Goal: Task Accomplishment & Management: Use online tool/utility

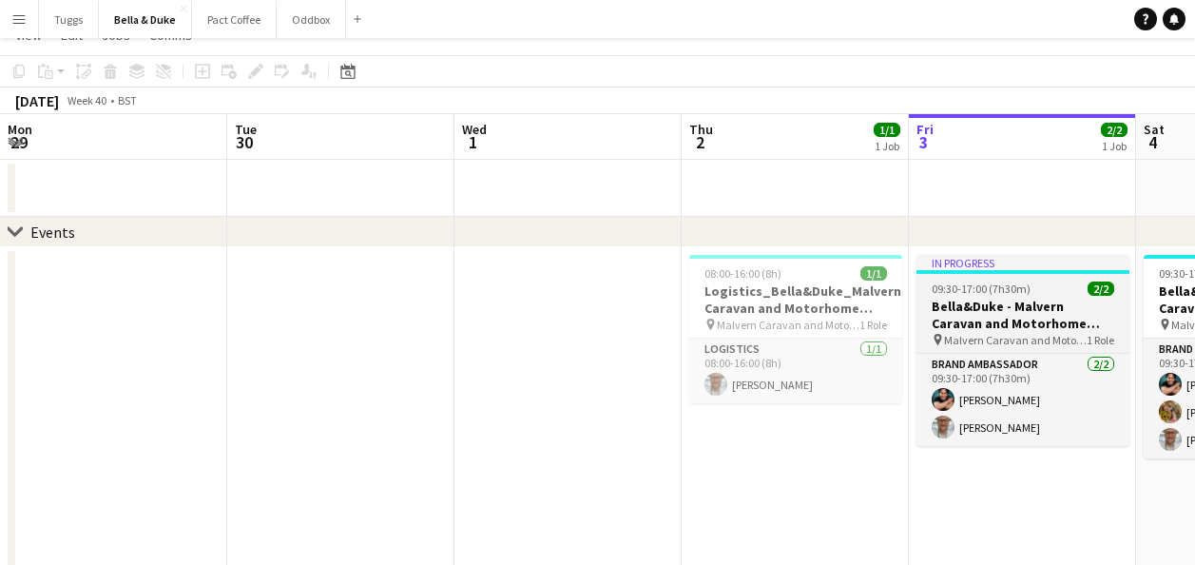
scroll to position [0, 591]
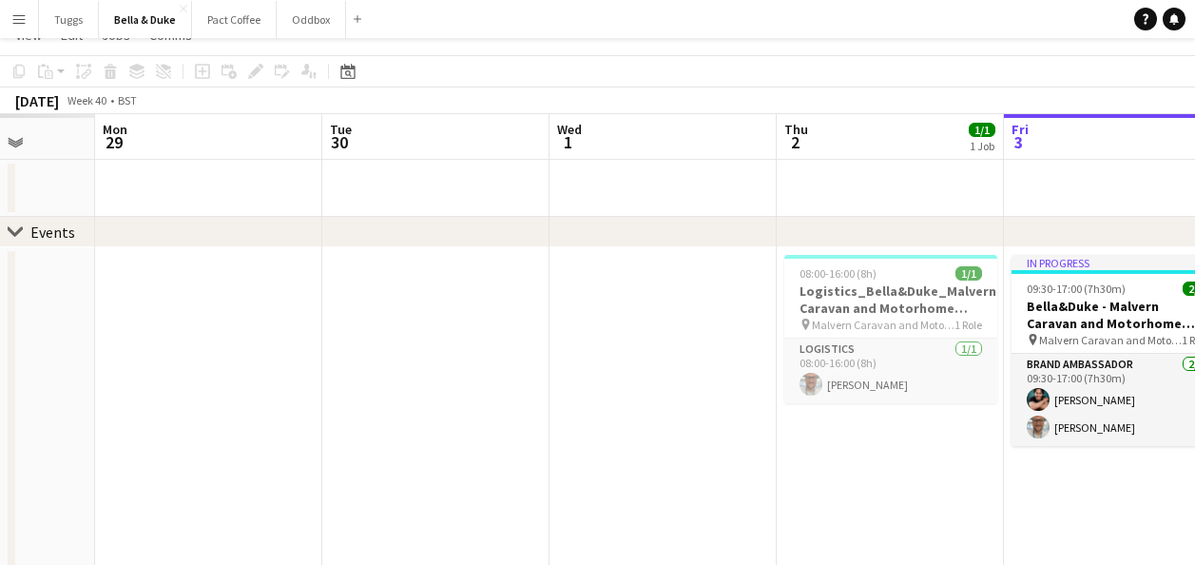
drag, startPoint x: 430, startPoint y: 165, endPoint x: 902, endPoint y: 160, distance: 471.7
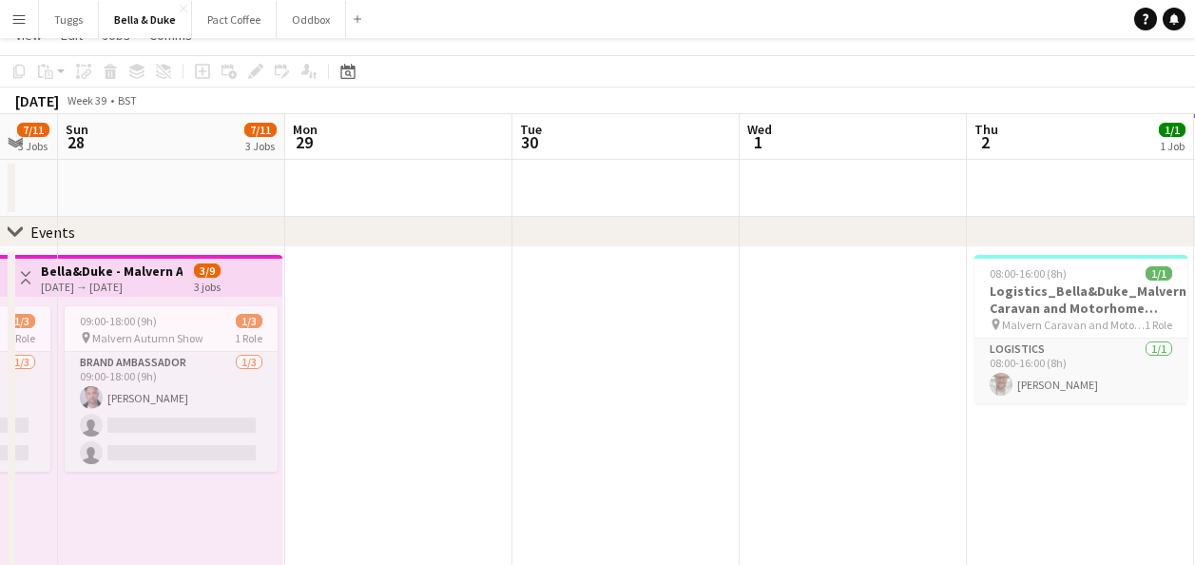
drag, startPoint x: 450, startPoint y: 191, endPoint x: 760, endPoint y: 166, distance: 311.0
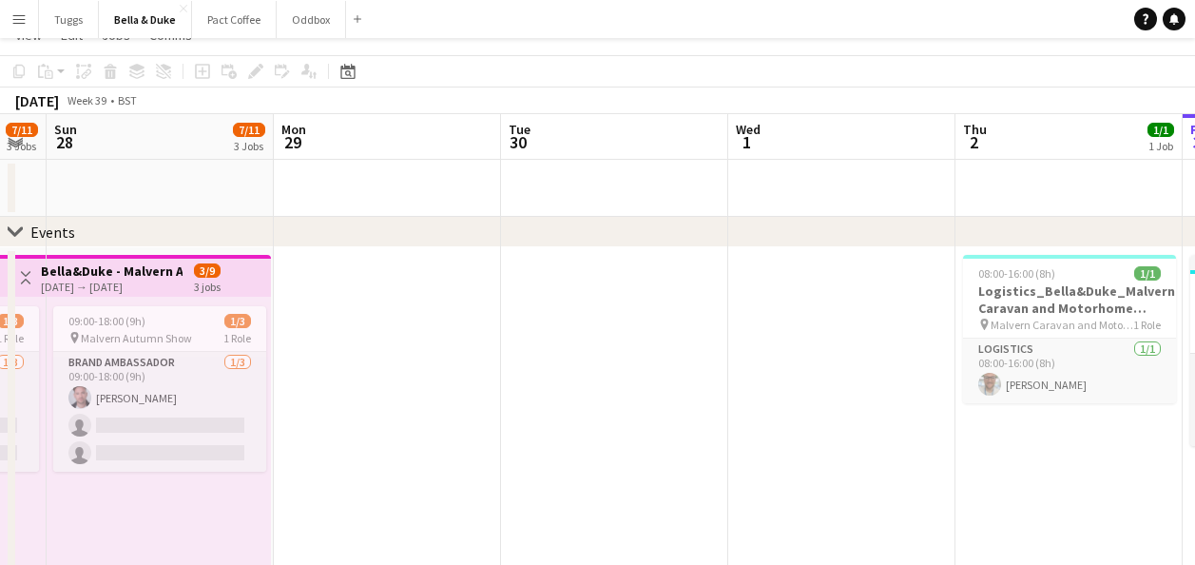
drag, startPoint x: 441, startPoint y: 170, endPoint x: 669, endPoint y: 181, distance: 227.5
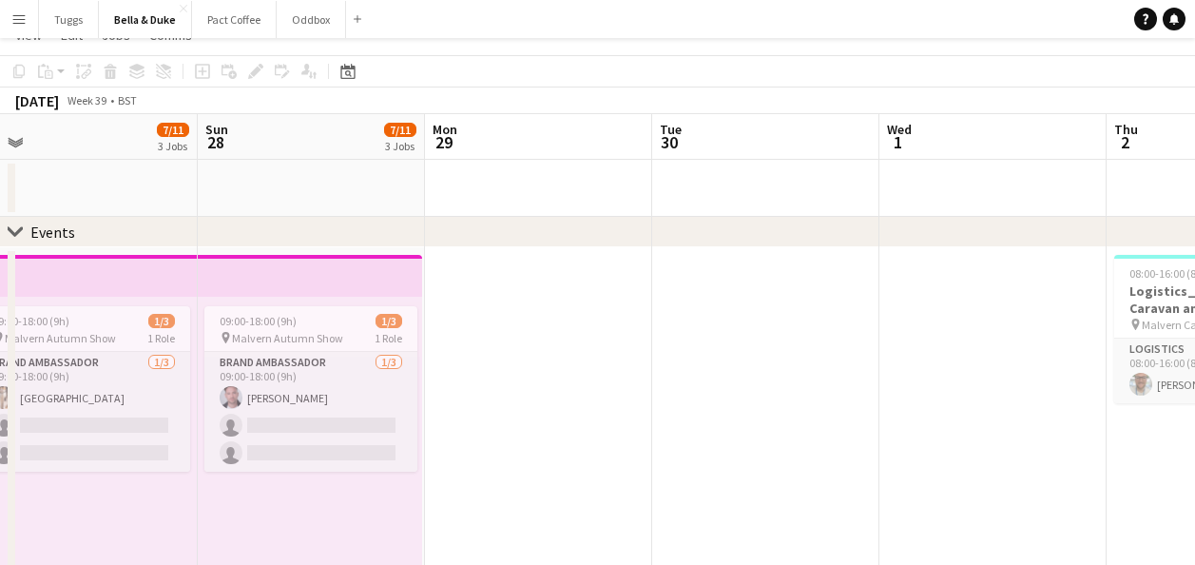
scroll to position [0, 579]
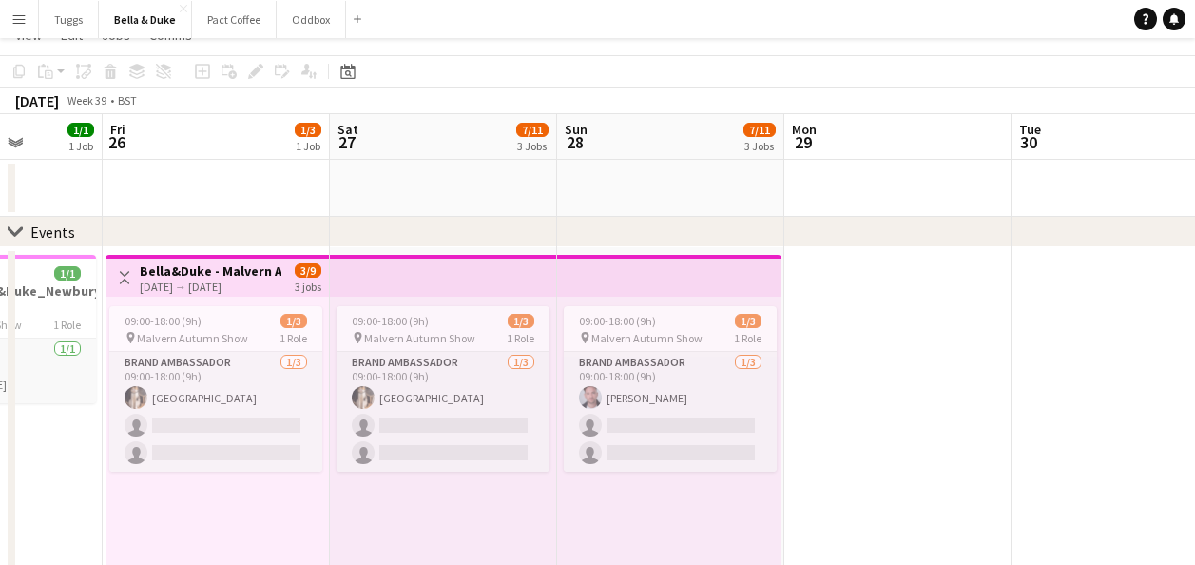
drag, startPoint x: 521, startPoint y: 195, endPoint x: 789, endPoint y: 210, distance: 268.6
click at [307, 26] on button "Oddbox Close" at bounding box center [311, 19] width 69 height 37
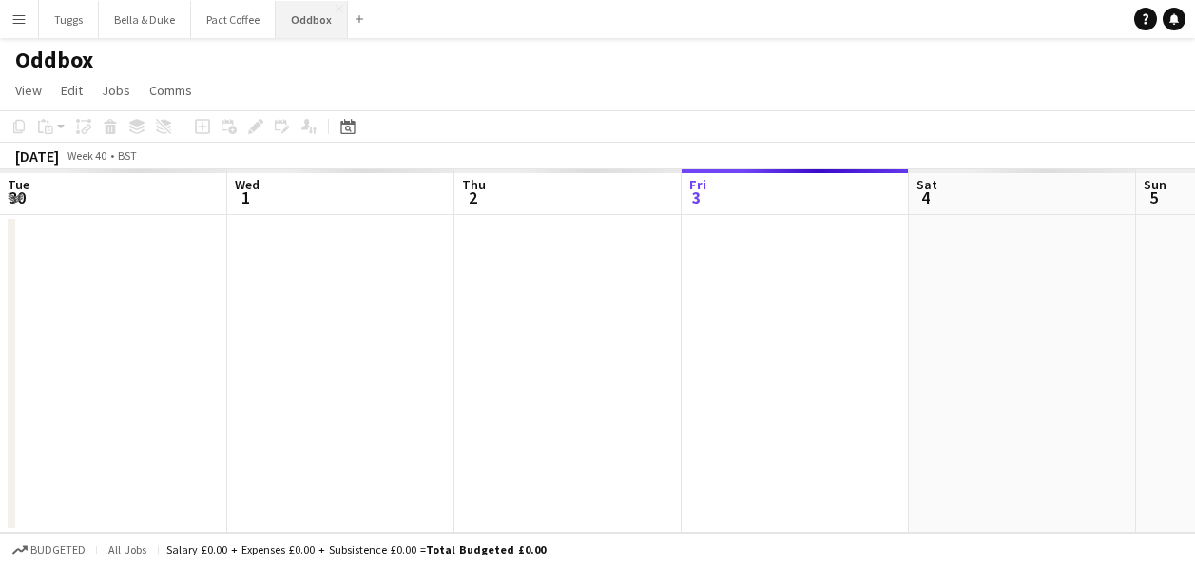
scroll to position [0, 455]
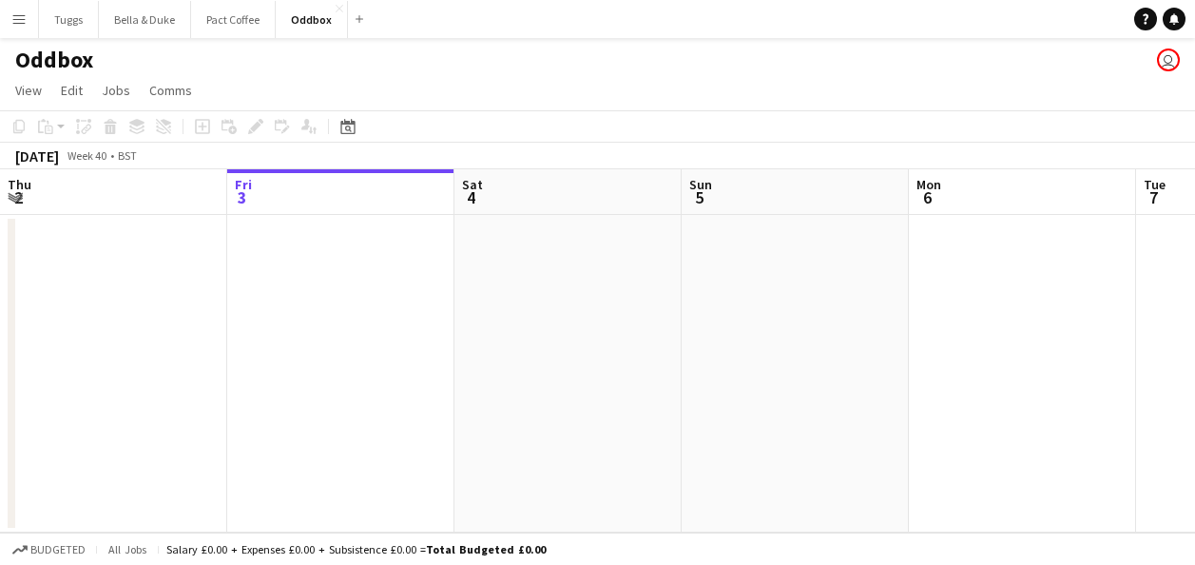
drag, startPoint x: 462, startPoint y: 88, endPoint x: 531, endPoint y: 94, distance: 68.7
click at [531, 94] on app-page-menu "View Day view expanded Day view collapsed Month view Date picker Jump to [DATE]…" at bounding box center [597, 92] width 1195 height 36
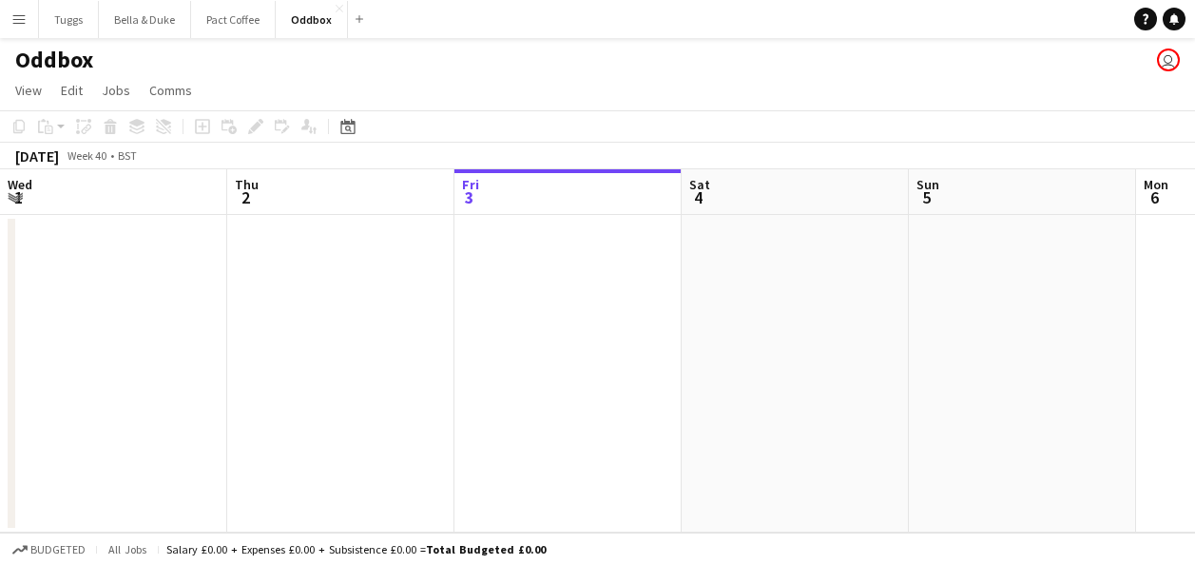
drag, startPoint x: 612, startPoint y: 282, endPoint x: 709, endPoint y: 359, distance: 123.9
click at [806, 338] on app-calendar-viewport "Mon 29 Tue 30 Wed 1 Thu 2 Fri 3 Sat 4 Sun 5 Mon 6 Tue 7 Wed 8 Thu 9" at bounding box center [597, 350] width 1195 height 363
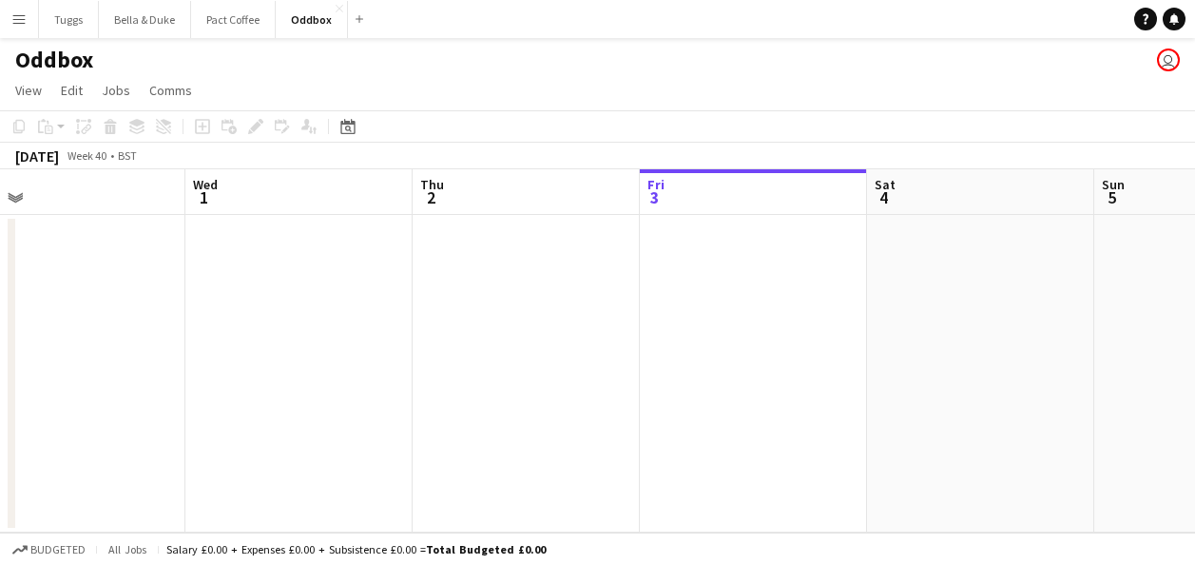
drag, startPoint x: 616, startPoint y: 377, endPoint x: 575, endPoint y: 403, distance: 48.8
click at [727, 379] on app-calendar-viewport "Sun 28 Mon 29 Tue 30 Wed 1 Thu 2 Fri 3 Sat 4 Sun 5 Mon 6 Tue 7 Wed 8" at bounding box center [597, 350] width 1195 height 363
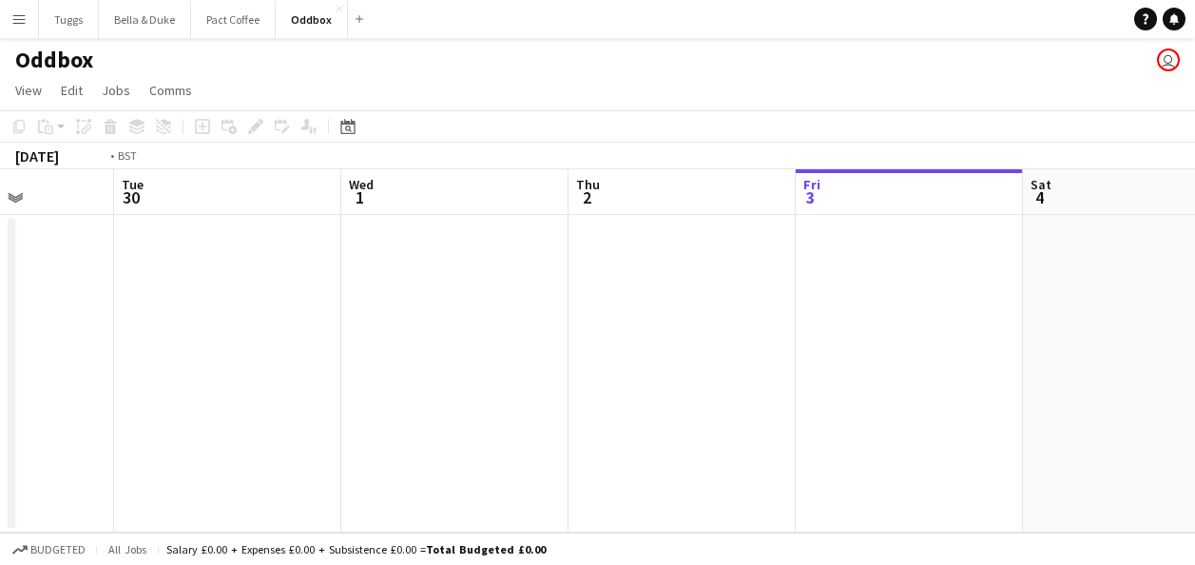
drag, startPoint x: 635, startPoint y: 371, endPoint x: 705, endPoint y: 369, distance: 69.5
click at [703, 371] on app-calendar-viewport "Sat 27 Sun 28 Mon 29 Tue 30 Wed 1 Thu 2 Fri 3 Sat 4 Sun 5 Mon 6 Tue 7" at bounding box center [597, 350] width 1195 height 363
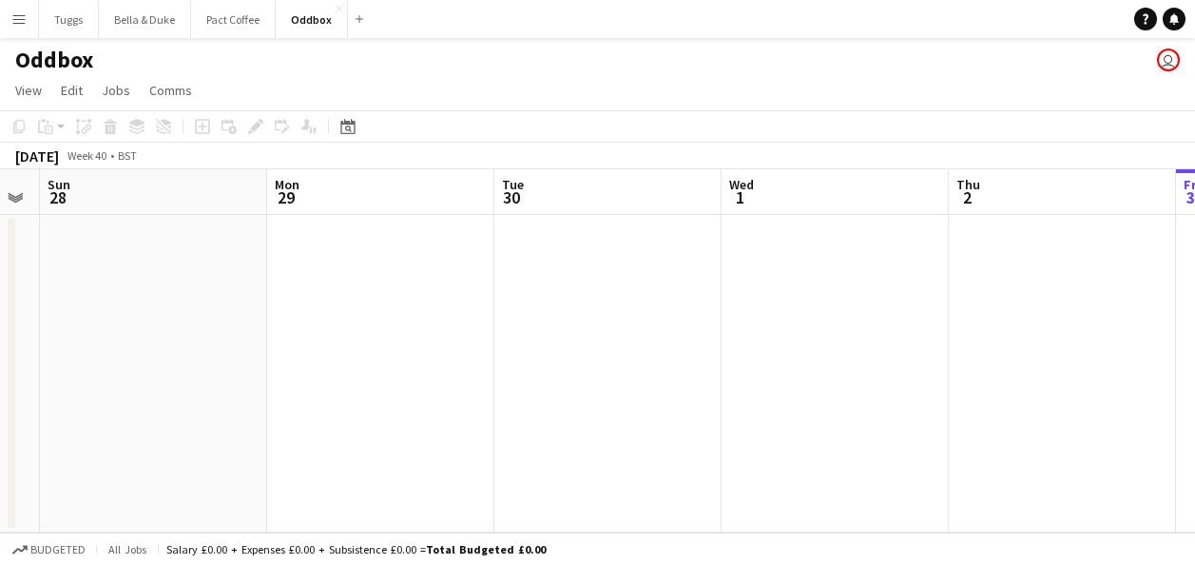
drag, startPoint x: 678, startPoint y: 358, endPoint x: 745, endPoint y: 359, distance: 66.6
click at [728, 359] on app-calendar-viewport "Fri 26 1/2 1 Job Sat 27 Sun 28 Mon 29 Tue 30 Wed 1 Thu 2 Fri 3 Sat 4 Sun 5 Mon …" at bounding box center [597, 350] width 1195 height 363
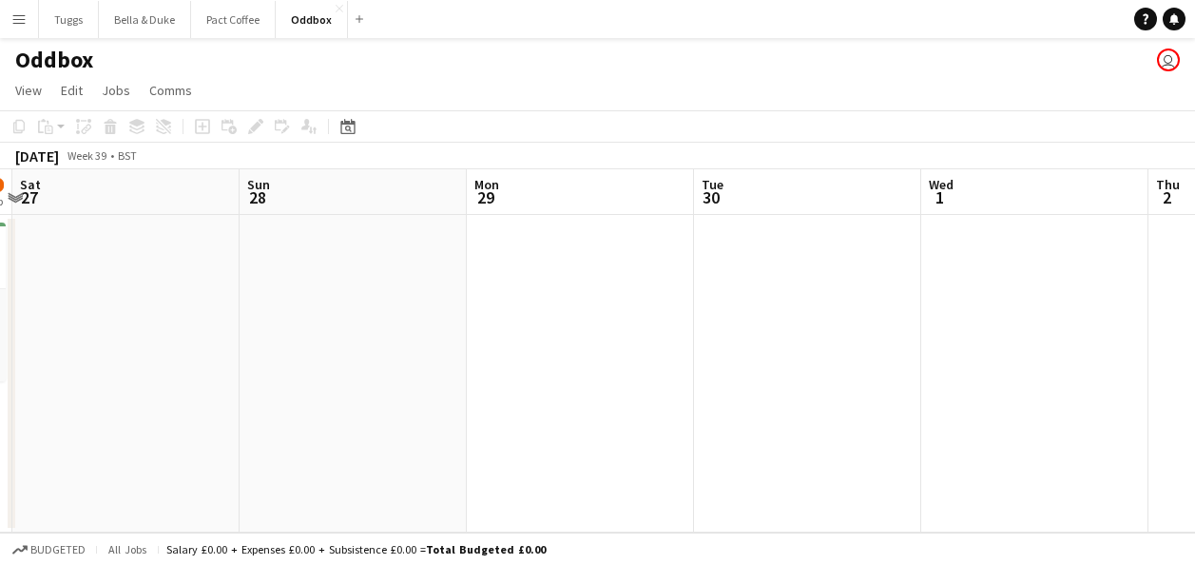
click at [863, 323] on app-calendar-viewport "Thu 25 2/2 1 Job Fri 26 1/2 1 Job Sat 27 Sun 28 Mon 29 Tue 30 Wed 1 Thu 2 Fri 3…" at bounding box center [597, 350] width 1195 height 363
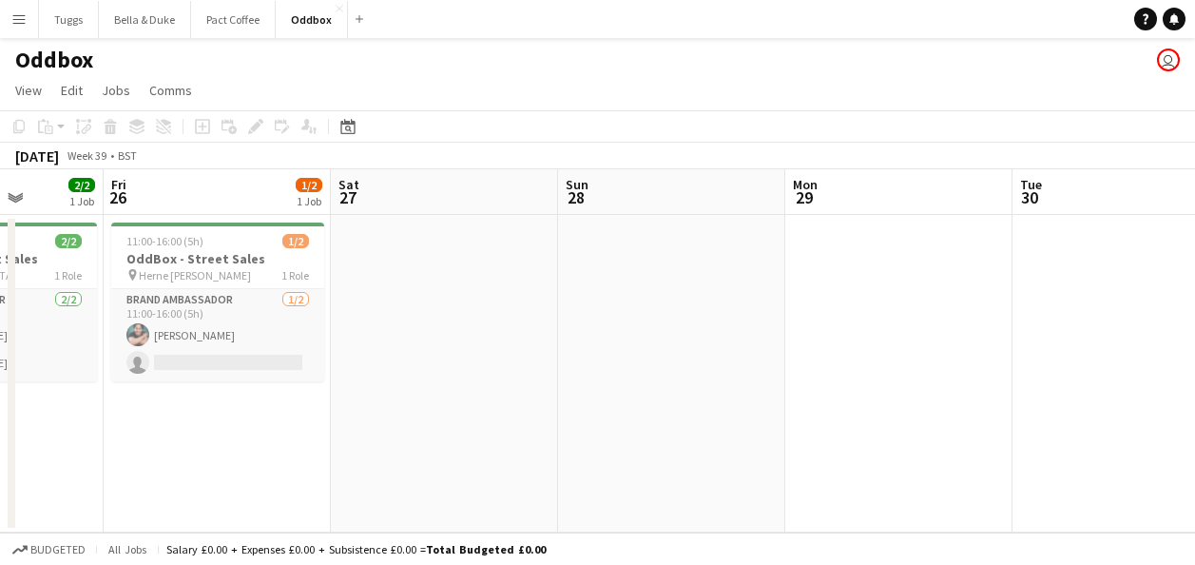
drag, startPoint x: 710, startPoint y: 325, endPoint x: 1028, endPoint y: 328, distance: 317.7
click at [1008, 321] on app-calendar-viewport "Tue 23 2/2 1 Job Wed 24 2/2 1 Job Thu 25 2/2 1 Job Fri 26 1/2 1 Job Sat 27 Sun …" at bounding box center [597, 350] width 1195 height 363
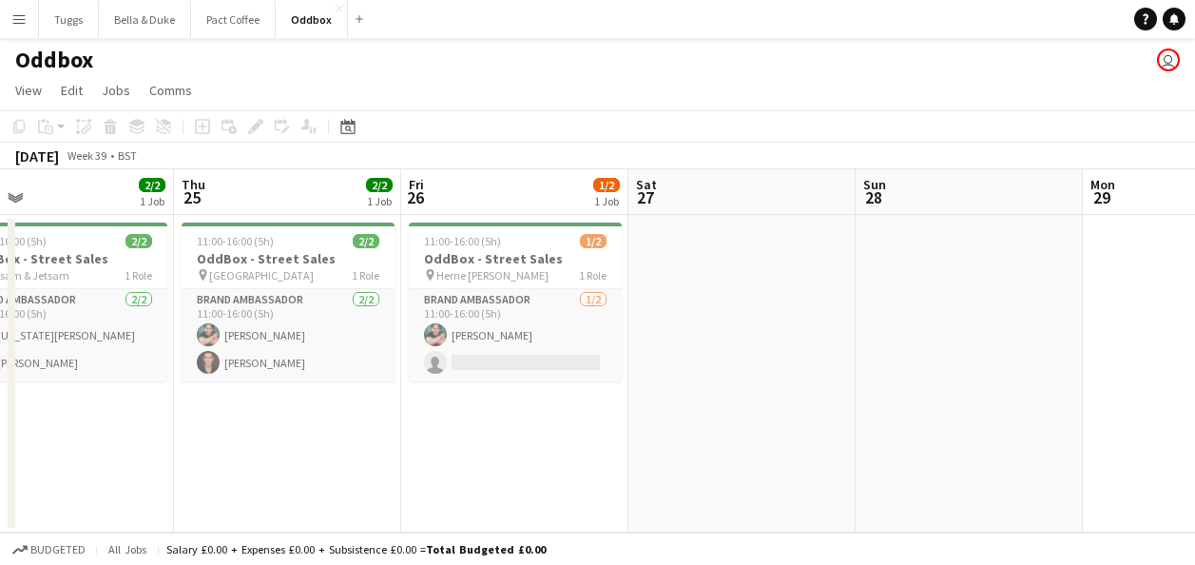
scroll to position [0, 583]
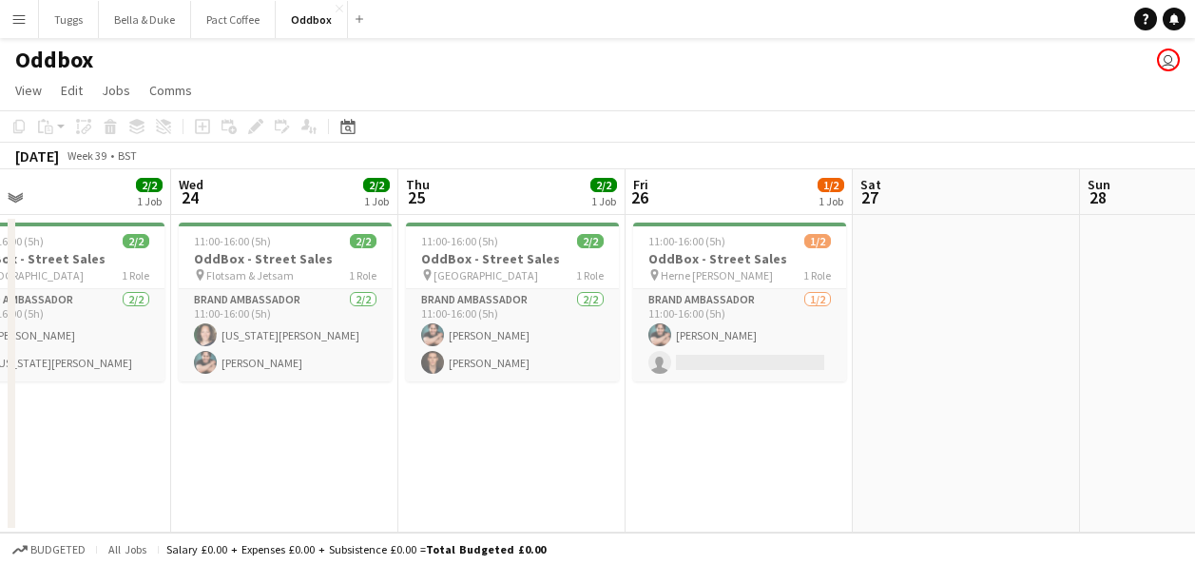
drag, startPoint x: 811, startPoint y: 358, endPoint x: 1036, endPoint y: 351, distance: 224.5
click at [1036, 351] on app-calendar-viewport "Sun 21 Mon 22 2/2 1 Job Tue 23 2/2 1 Job Wed 24 2/2 1 Job Thu 25 2/2 1 Job Fri …" at bounding box center [597, 350] width 1195 height 363
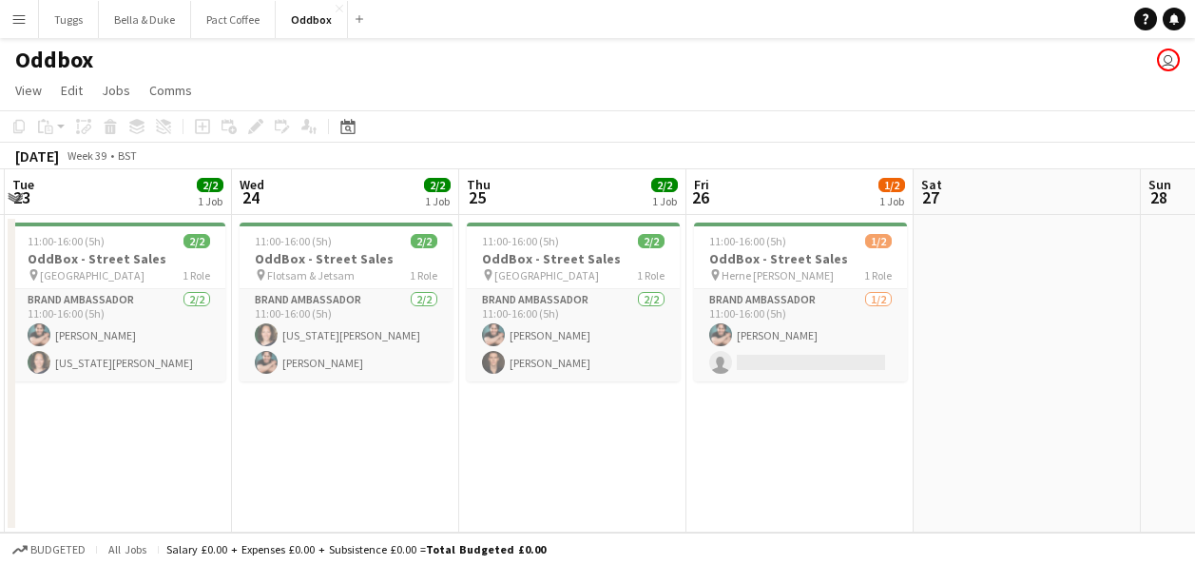
drag, startPoint x: 1009, startPoint y: 382, endPoint x: 1062, endPoint y: 376, distance: 53.7
click at [1062, 376] on app-calendar-viewport "Sun 21 Mon 22 2/2 1 Job Tue 23 2/2 1 Job Wed 24 2/2 1 Job Thu 25 2/2 1 Job Fri …" at bounding box center [597, 350] width 1195 height 363
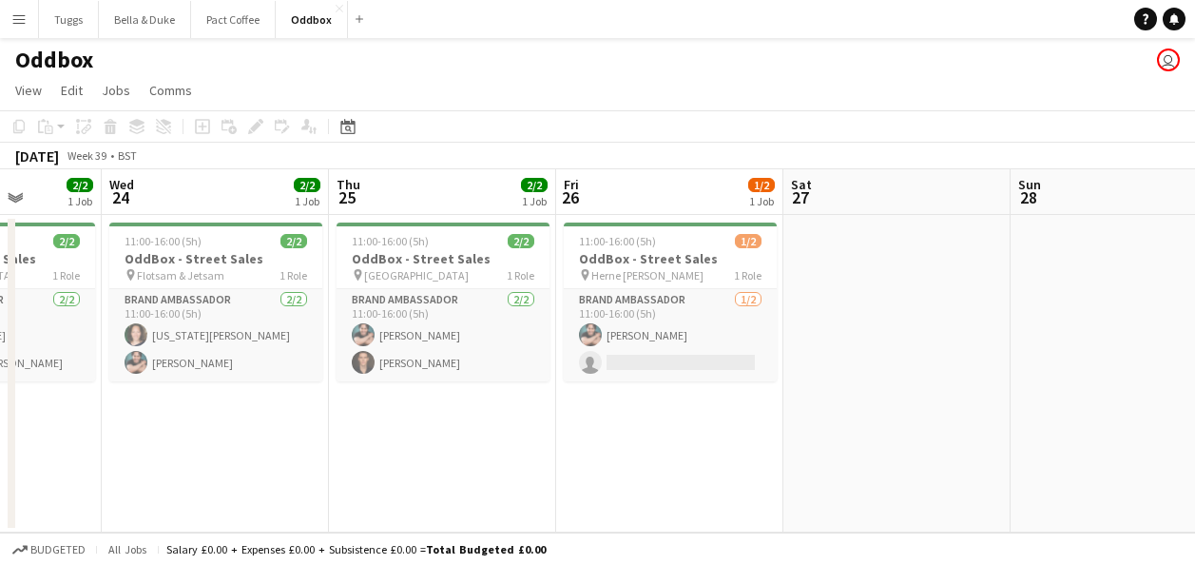
drag, startPoint x: 1042, startPoint y: 402, endPoint x: 1112, endPoint y: 401, distance: 69.4
click at [1112, 401] on app-calendar-viewport "Sun 21 Mon 22 2/2 1 Job Tue 23 2/2 1 Job Wed 24 2/2 1 Job Thu 25 2/2 1 Job Fri …" at bounding box center [597, 350] width 1195 height 363
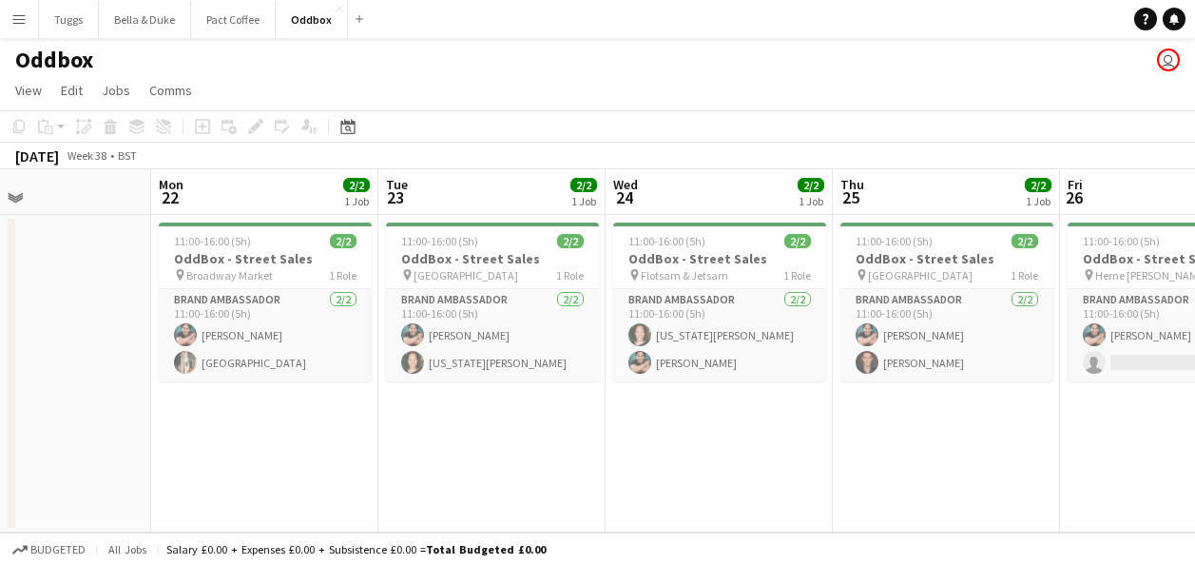
scroll to position [0, 539]
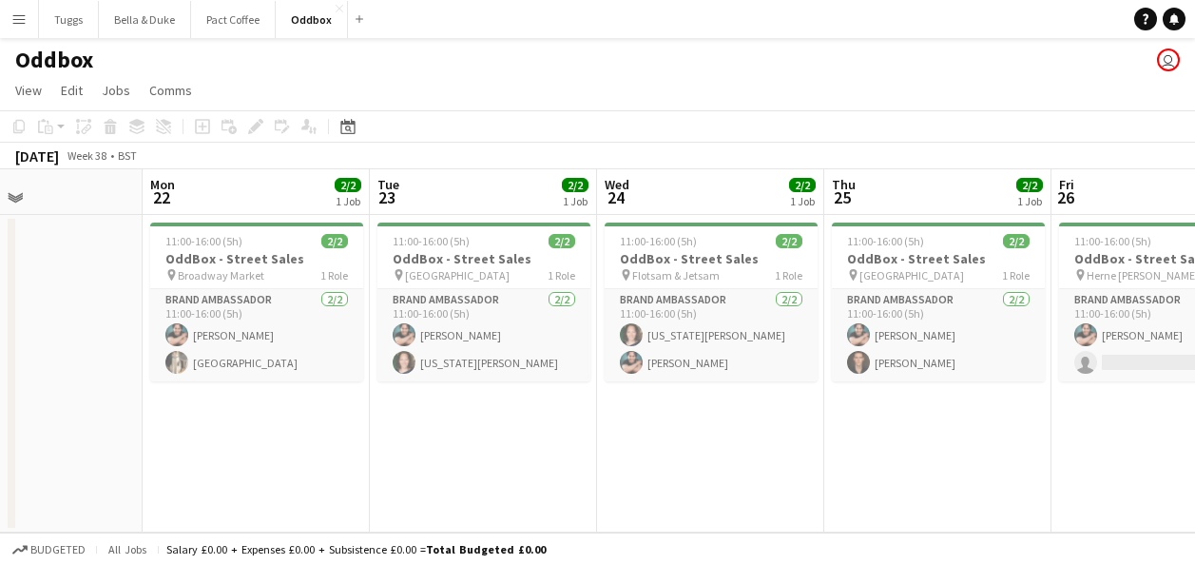
drag, startPoint x: 492, startPoint y: 436, endPoint x: 711, endPoint y: 437, distance: 219.7
click at [711, 437] on app-calendar-viewport "Fri 19 Sat 20 Sun 21 Mon 22 2/2 1 Job Tue 23 2/2 1 Job Wed 24 2/2 1 Job Thu 25 …" at bounding box center [597, 350] width 1195 height 363
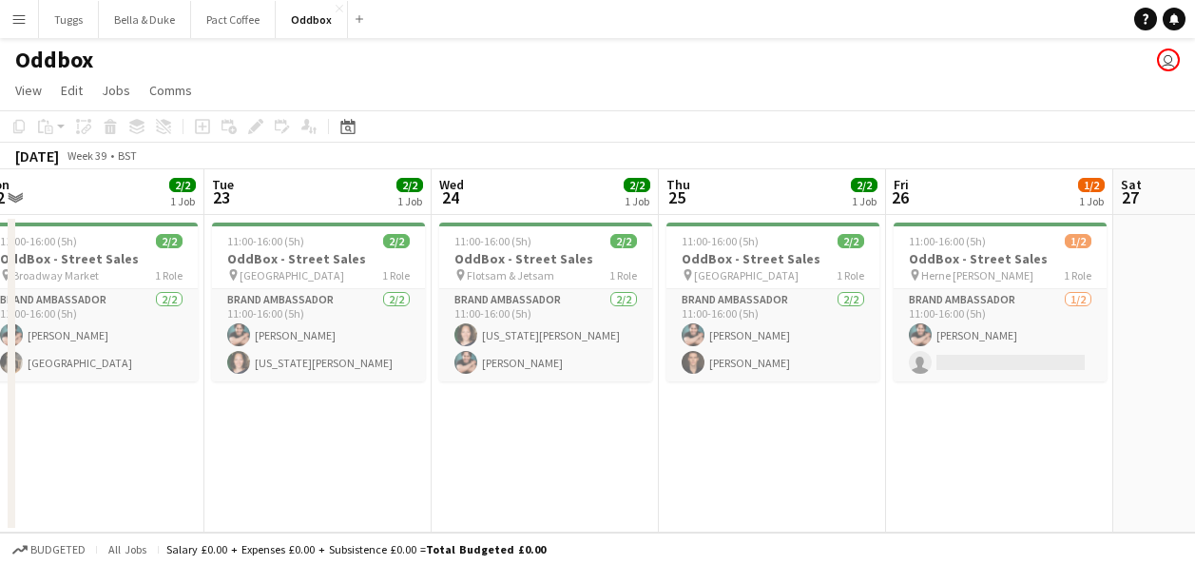
scroll to position [0, 778]
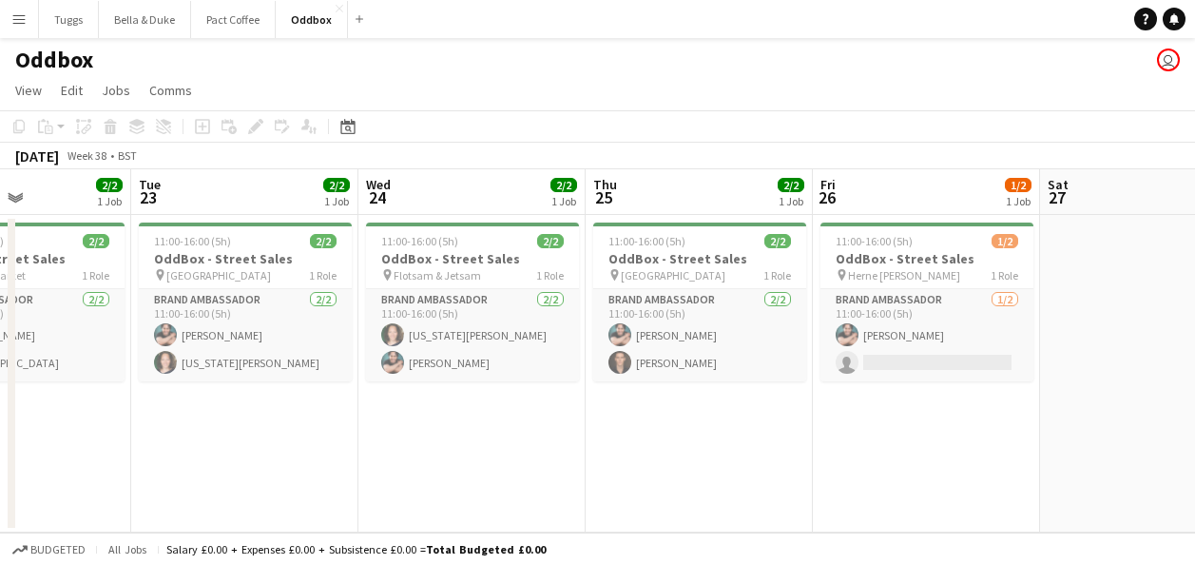
drag, startPoint x: 669, startPoint y: 445, endPoint x: 430, endPoint y: 479, distance: 241.2
click at [430, 479] on app-calendar-viewport "Fri 19 Sat 20 Sun 21 Mon 22 2/2 1 Job Tue 23 2/2 1 Job Wed 24 2/2 1 Job Thu 25 …" at bounding box center [597, 350] width 1195 height 363
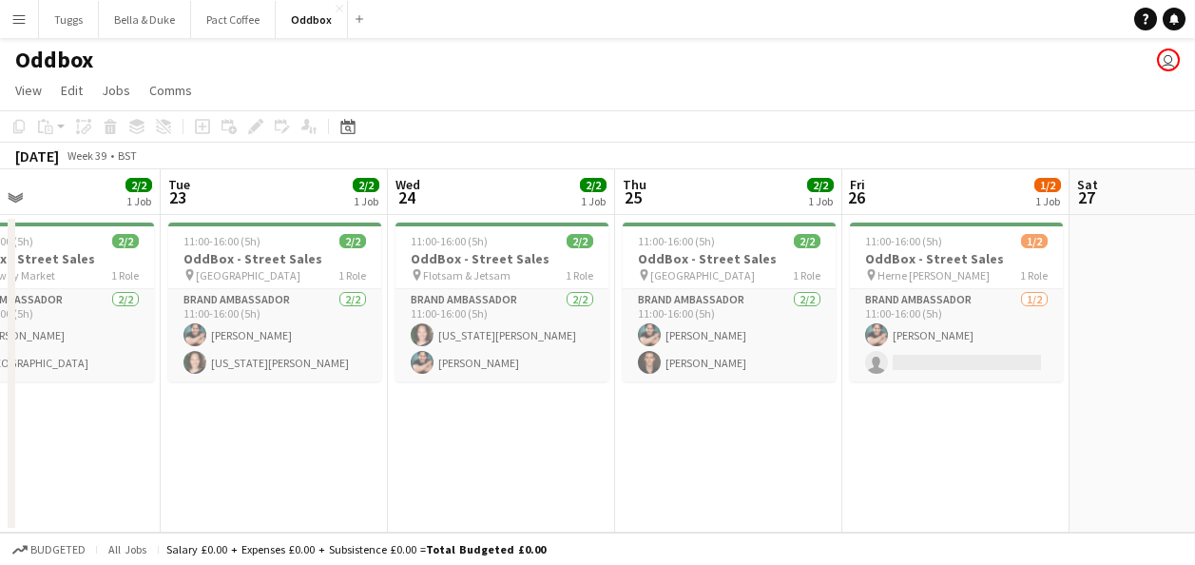
scroll to position [0, 749]
drag, startPoint x: 392, startPoint y: 456, endPoint x: 420, endPoint y: 464, distance: 29.5
click at [420, 464] on app-calendar-viewport "Fri 19 Sat 20 Sun 21 Mon 22 2/2 1 Job Tue 23 2/2 1 Job Wed 24 2/2 1 Job Thu 25 …" at bounding box center [597, 350] width 1195 height 363
click at [129, 33] on button "Bella & Duke Close" at bounding box center [145, 19] width 92 height 37
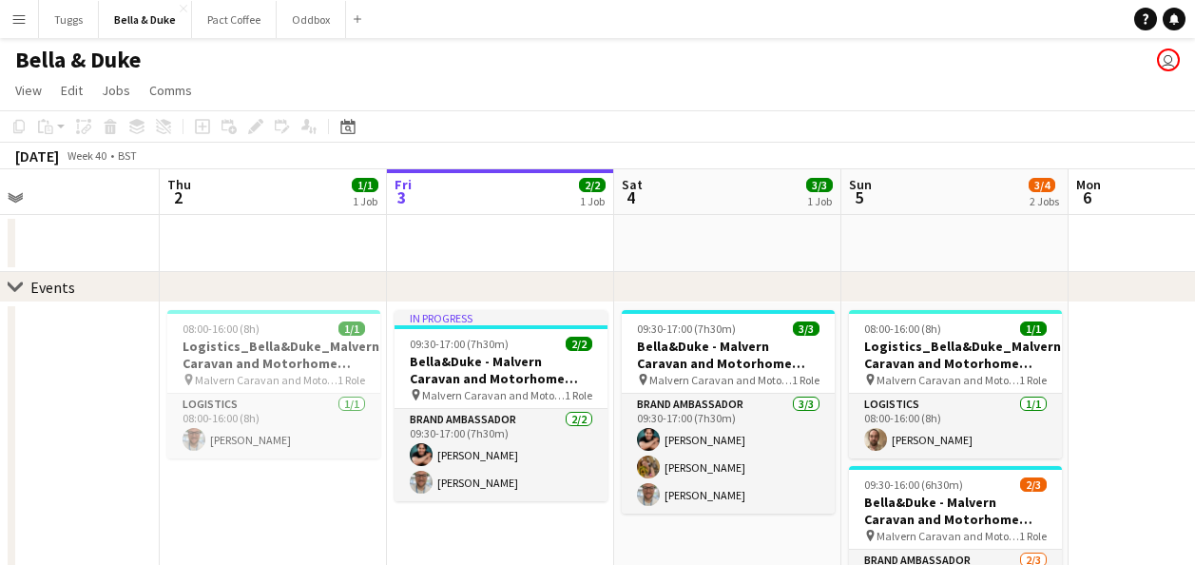
scroll to position [0, 520]
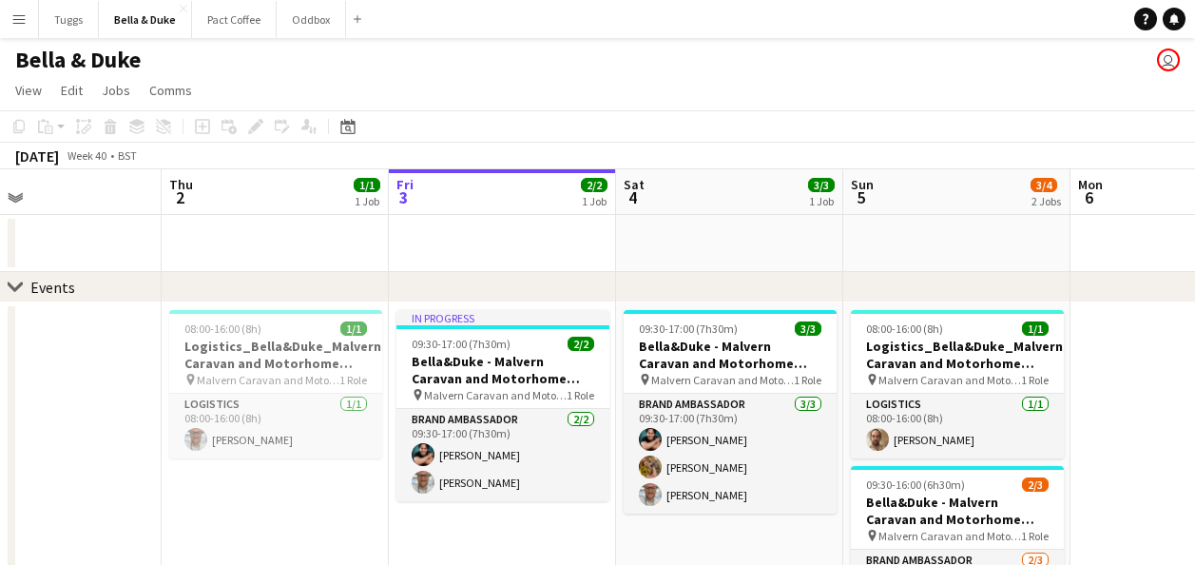
drag, startPoint x: 248, startPoint y: 219, endPoint x: 410, endPoint y: 233, distance: 162.3
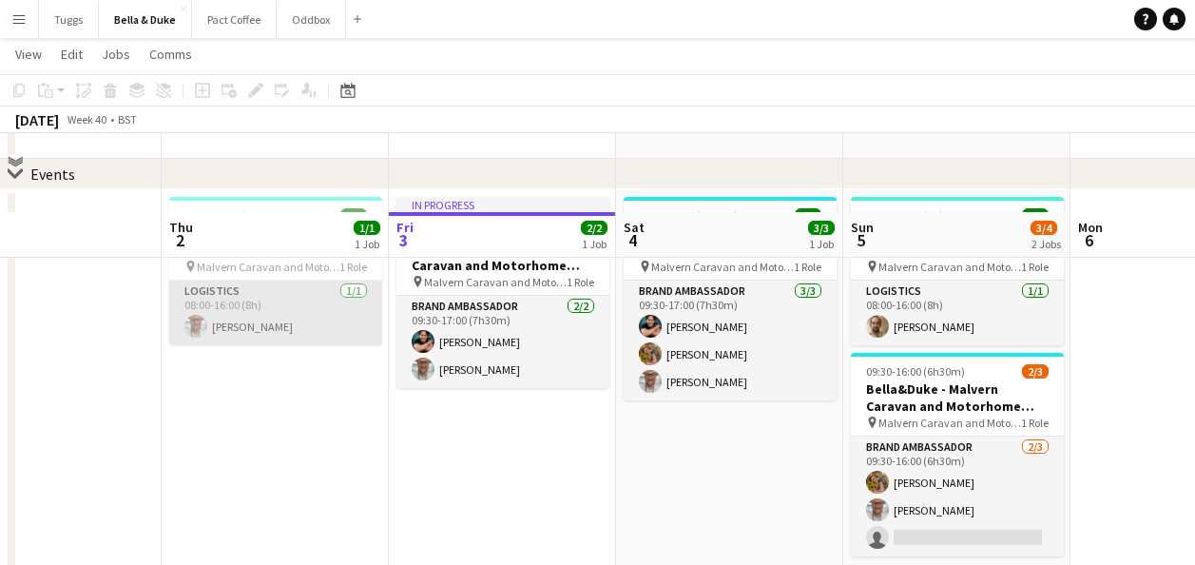
scroll to position [95, 0]
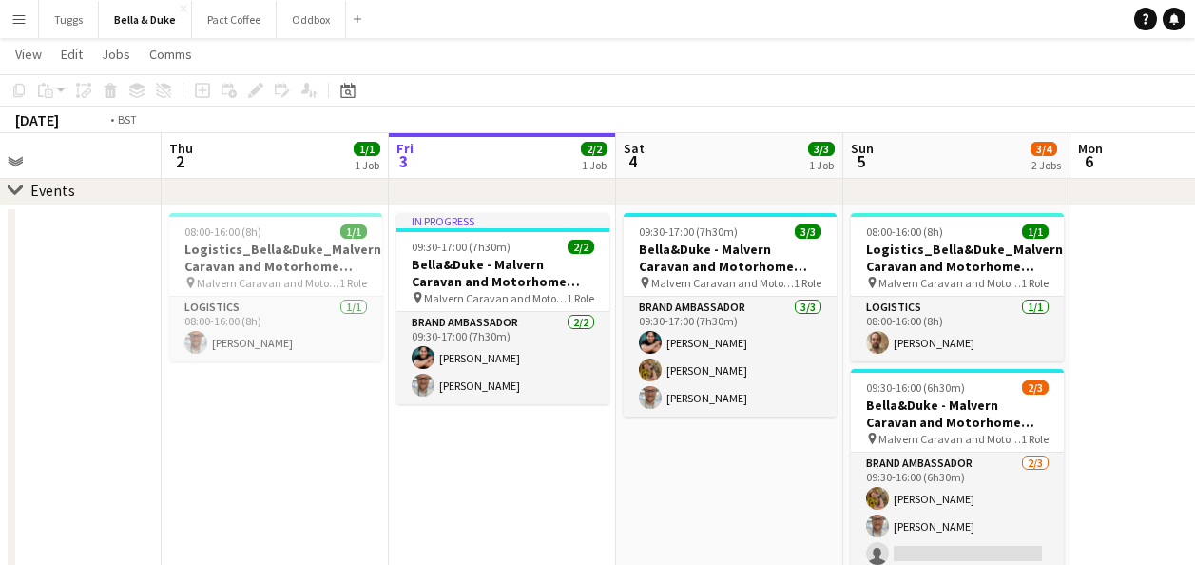
drag, startPoint x: 200, startPoint y: 469, endPoint x: 489, endPoint y: 436, distance: 291.0
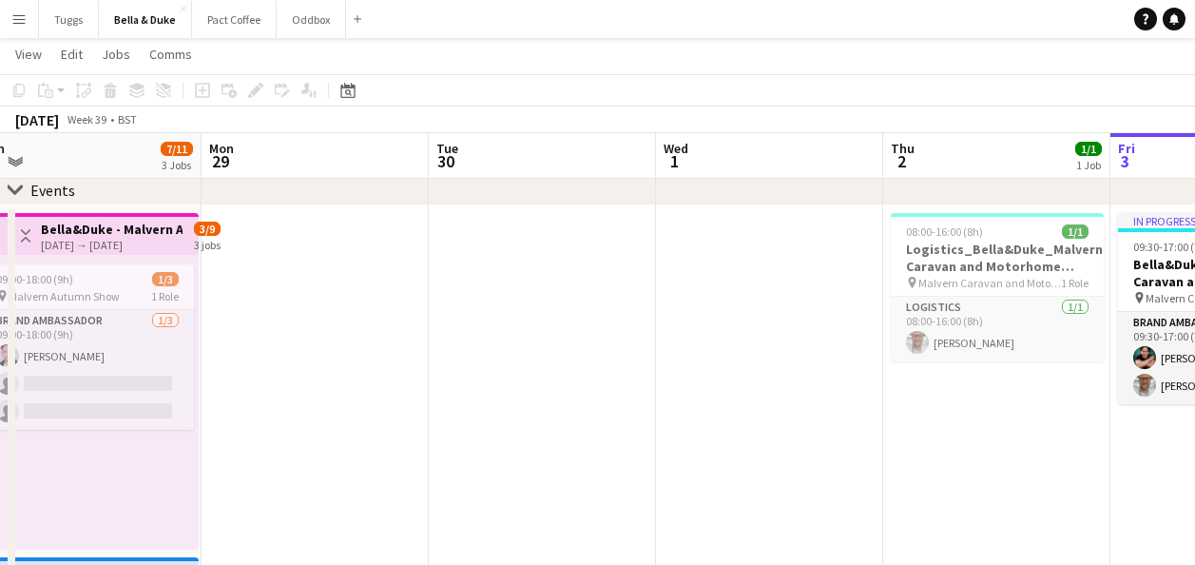
drag, startPoint x: 495, startPoint y: 409, endPoint x: 551, endPoint y: 397, distance: 56.5
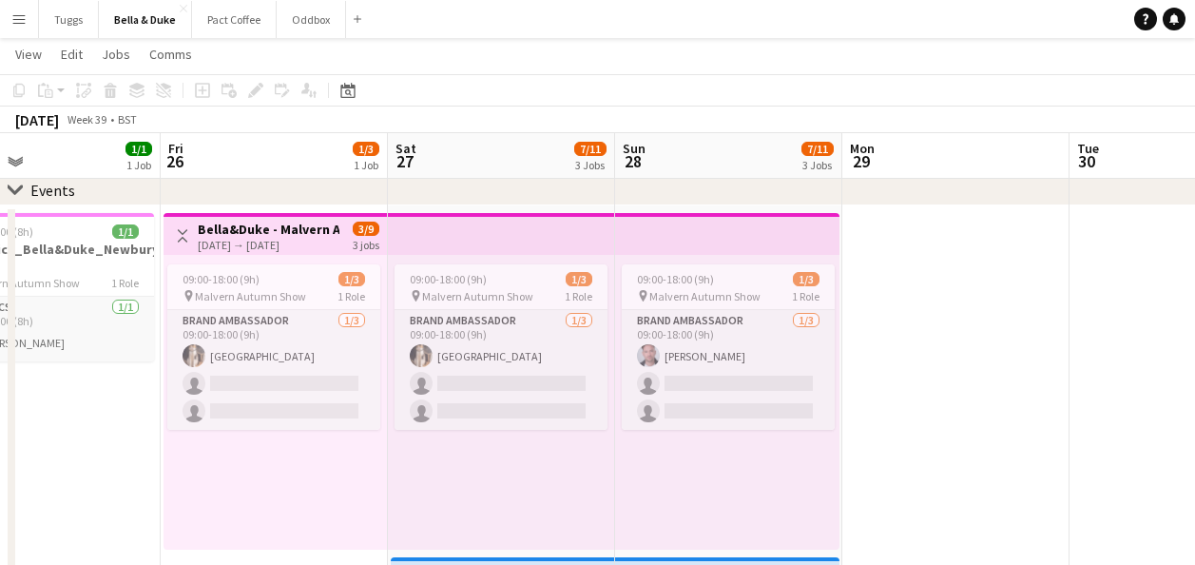
drag, startPoint x: 389, startPoint y: 399, endPoint x: 776, endPoint y: 436, distance: 388.8
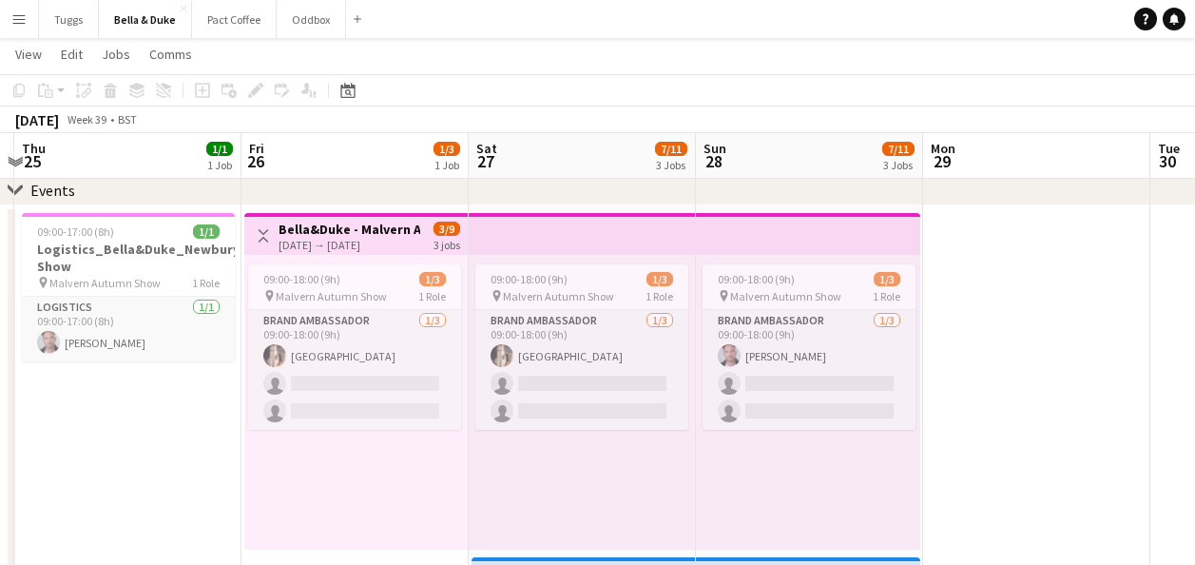
scroll to position [0, 439]
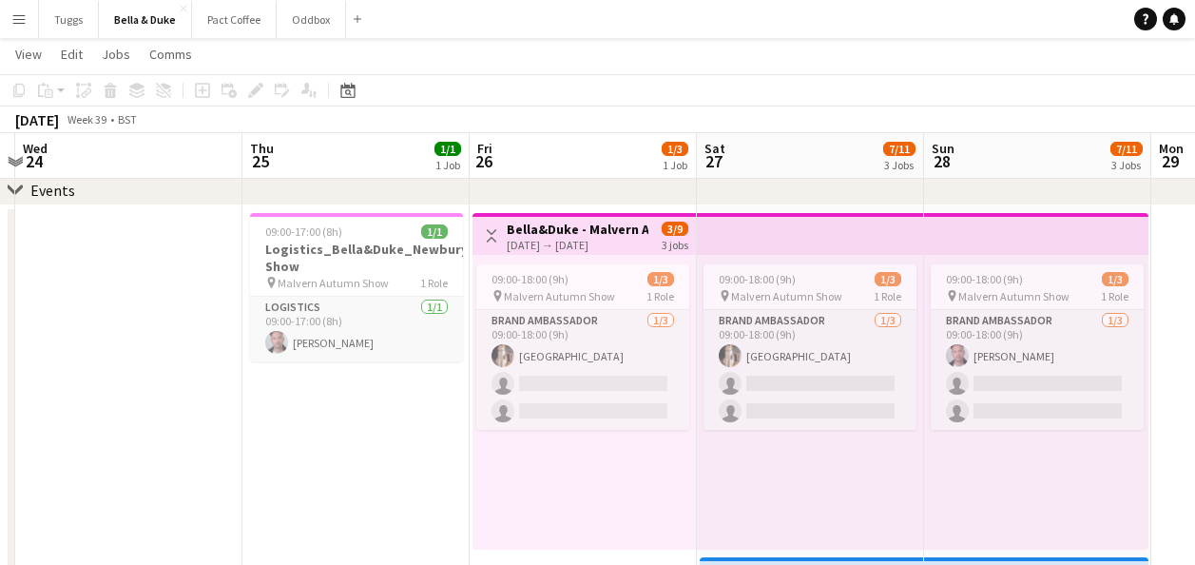
drag, startPoint x: 375, startPoint y: 508, endPoint x: 683, endPoint y: 506, distance: 308.1
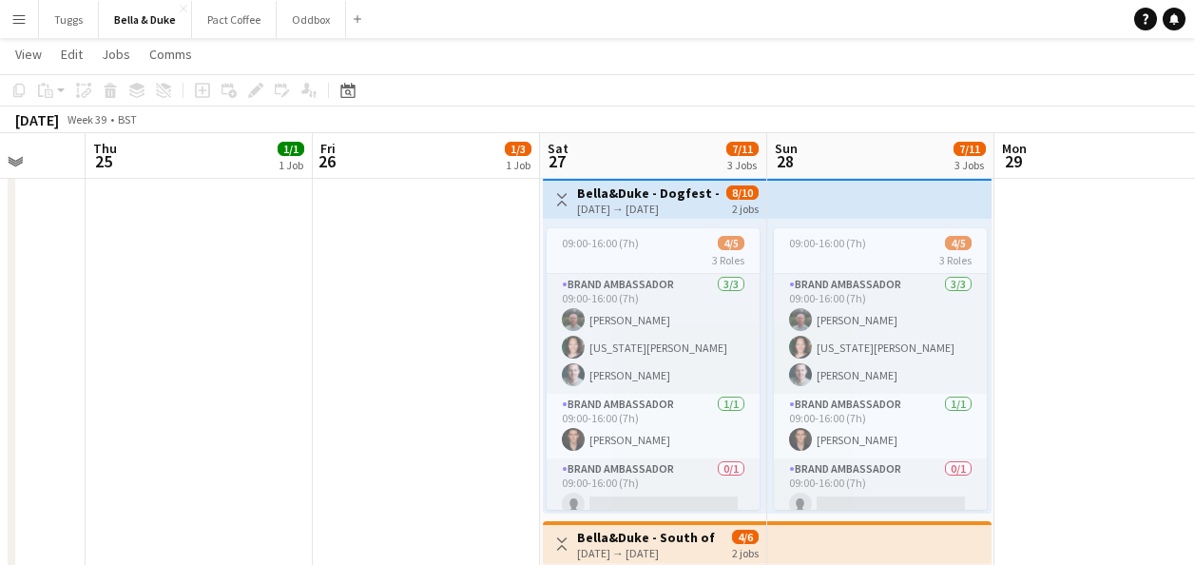
scroll to position [0, 605]
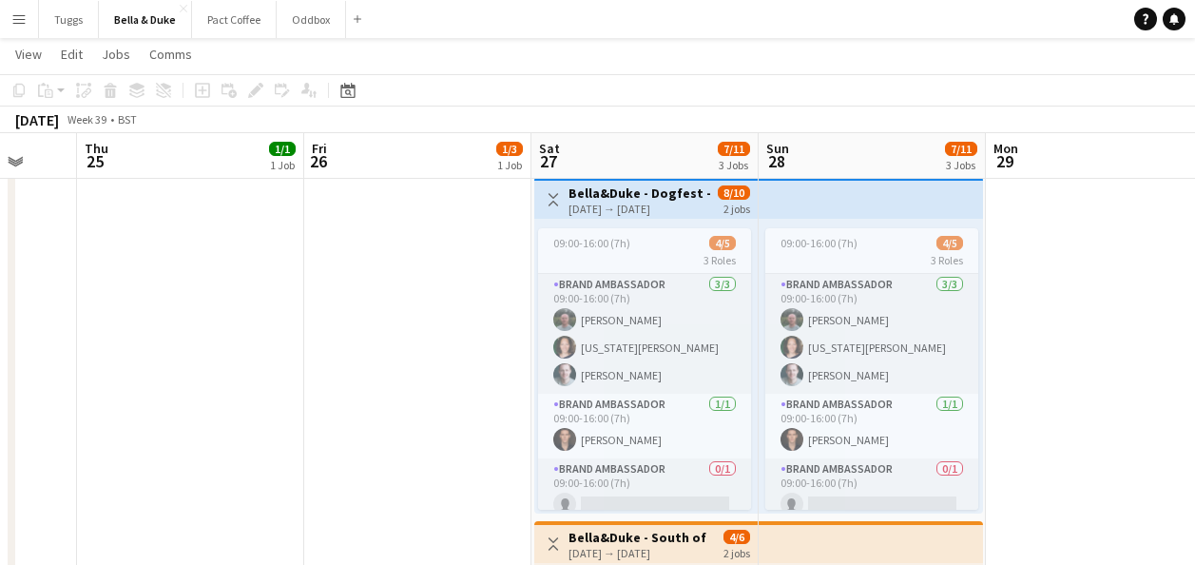
drag, startPoint x: 550, startPoint y: 450, endPoint x: 387, endPoint y: 462, distance: 163.1
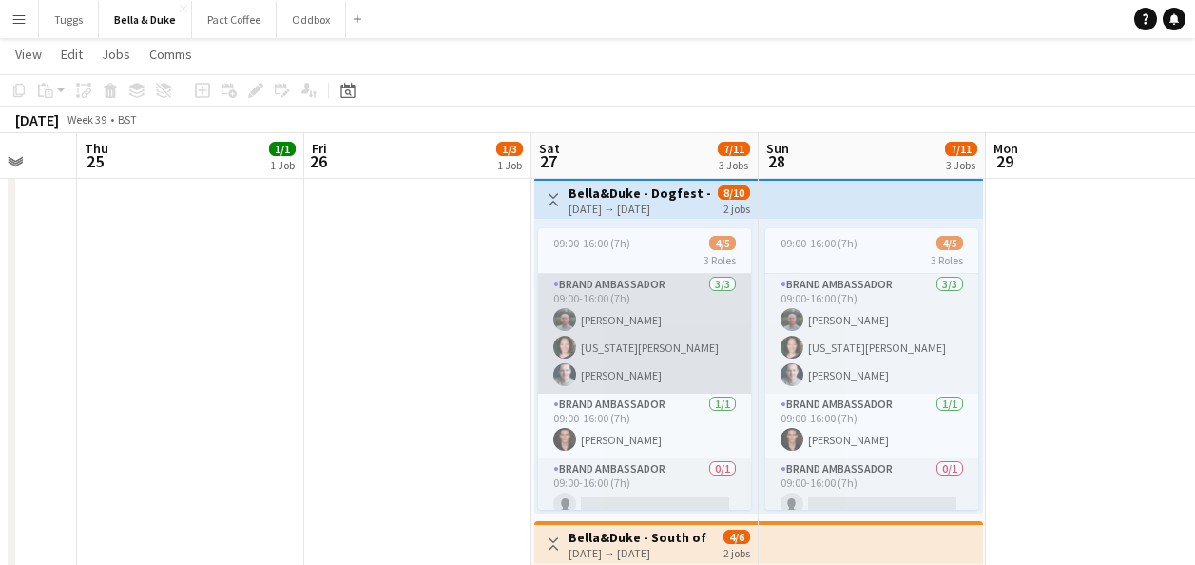
click at [609, 330] on app-card-role "Brand Ambassador [DATE] 09:00-16:00 (7h) [PERSON_NAME] [US_STATE][PERSON_NAME] …" at bounding box center [644, 334] width 213 height 120
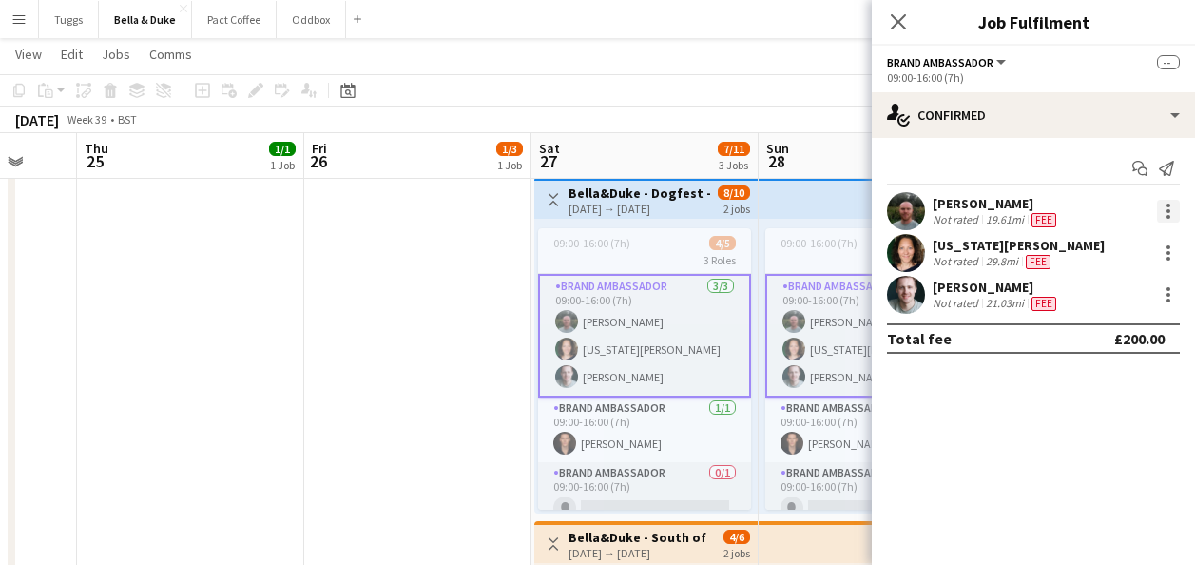
click at [1174, 206] on div at bounding box center [1168, 211] width 23 height 23
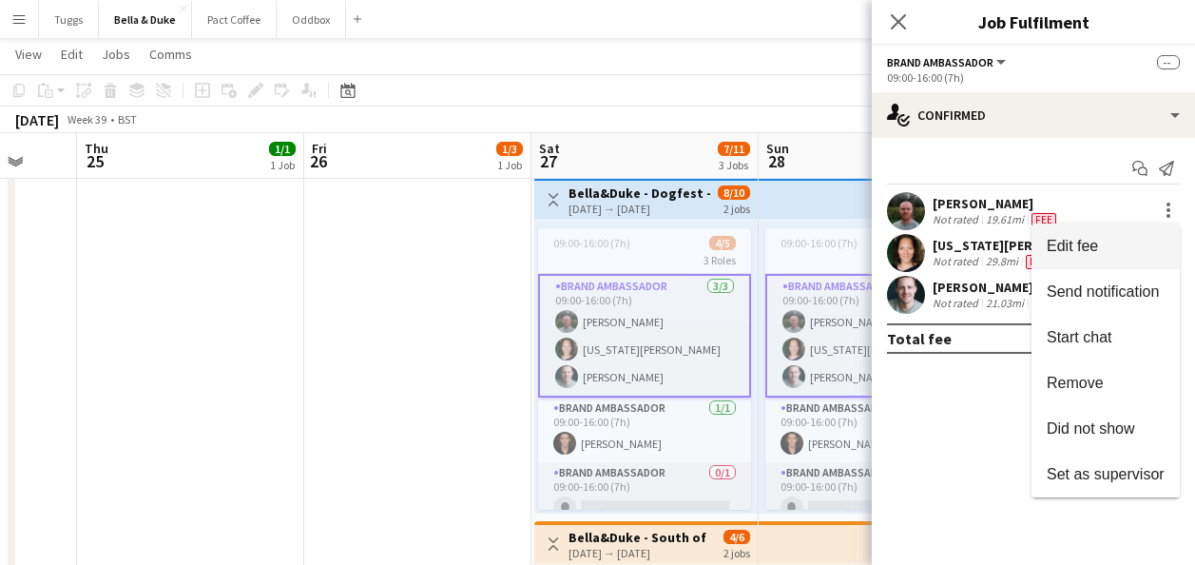
click at [1145, 233] on button "Edit fee" at bounding box center [1106, 246] width 148 height 46
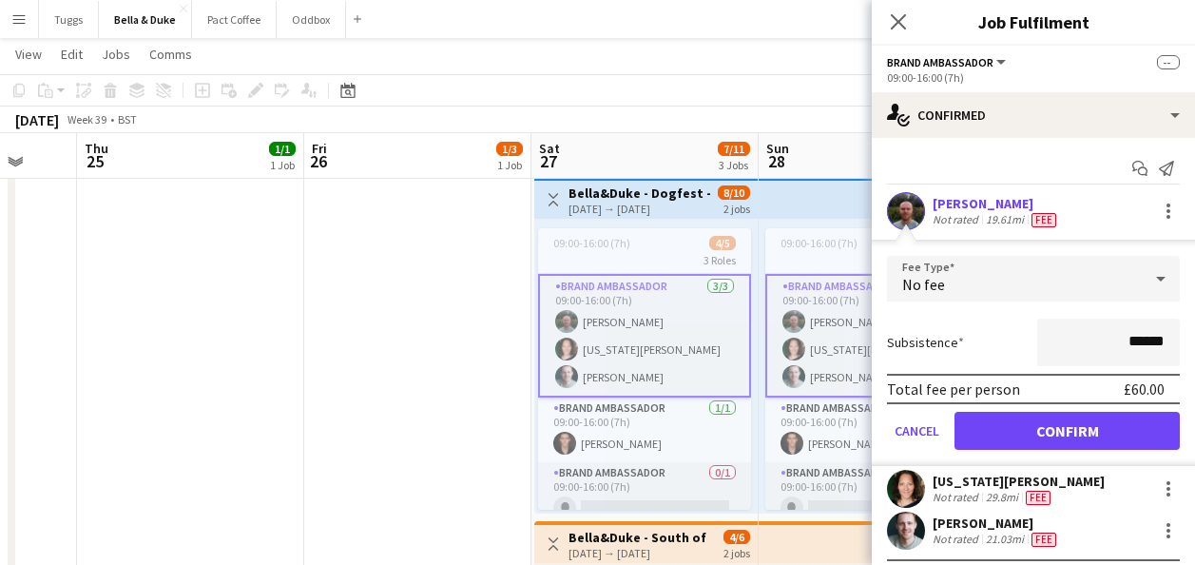
click at [989, 208] on div "[PERSON_NAME]" at bounding box center [996, 203] width 127 height 17
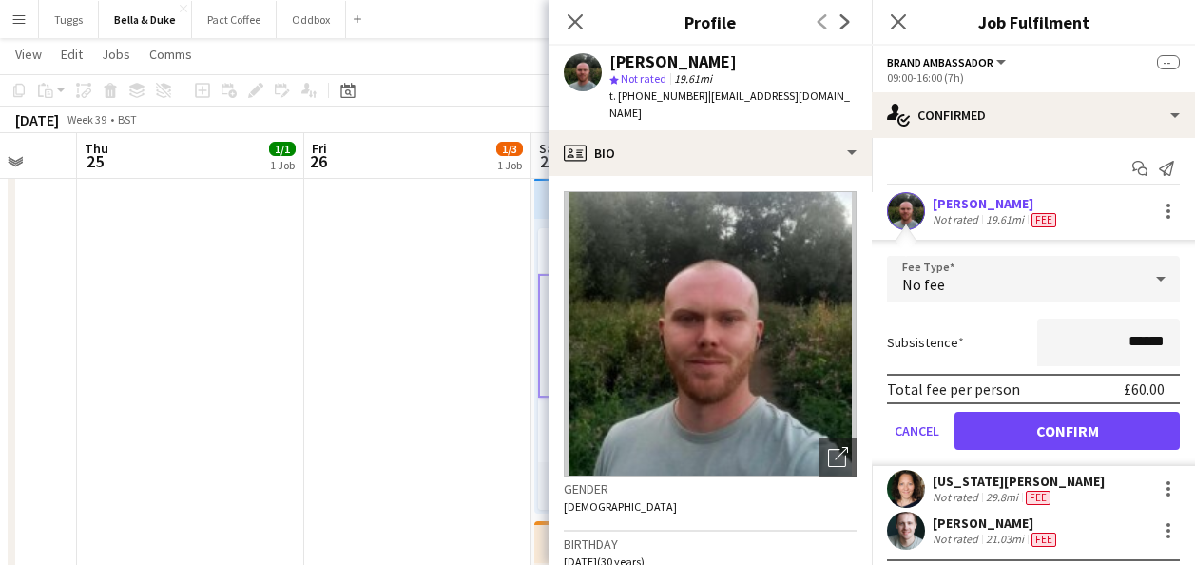
click at [989, 208] on div "[PERSON_NAME]" at bounding box center [996, 203] width 127 height 17
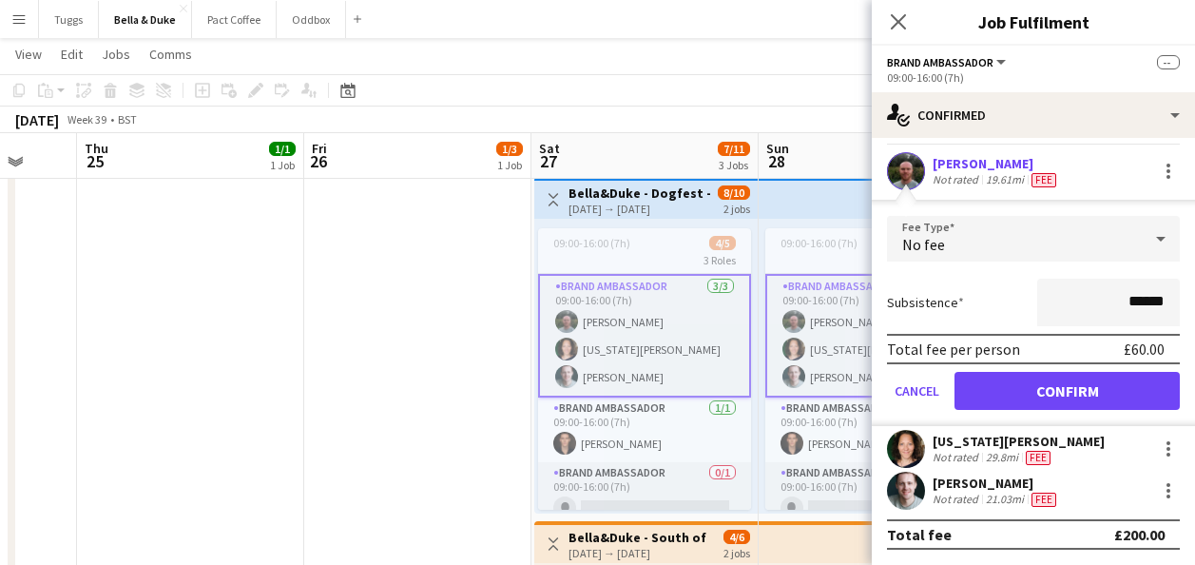
scroll to position [0, 0]
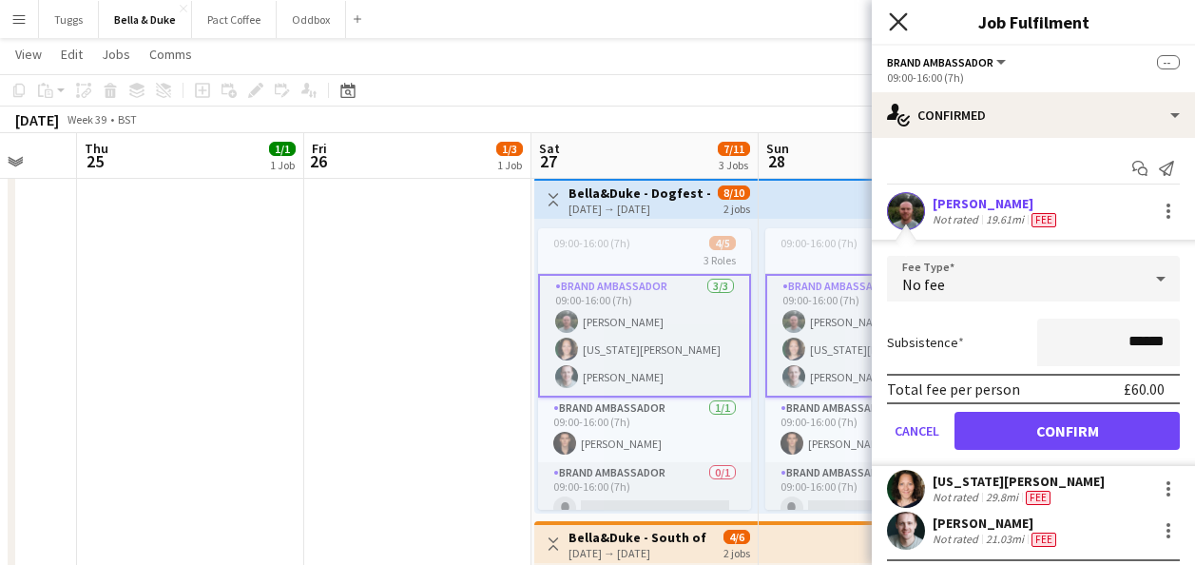
click at [898, 20] on icon at bounding box center [898, 21] width 18 height 18
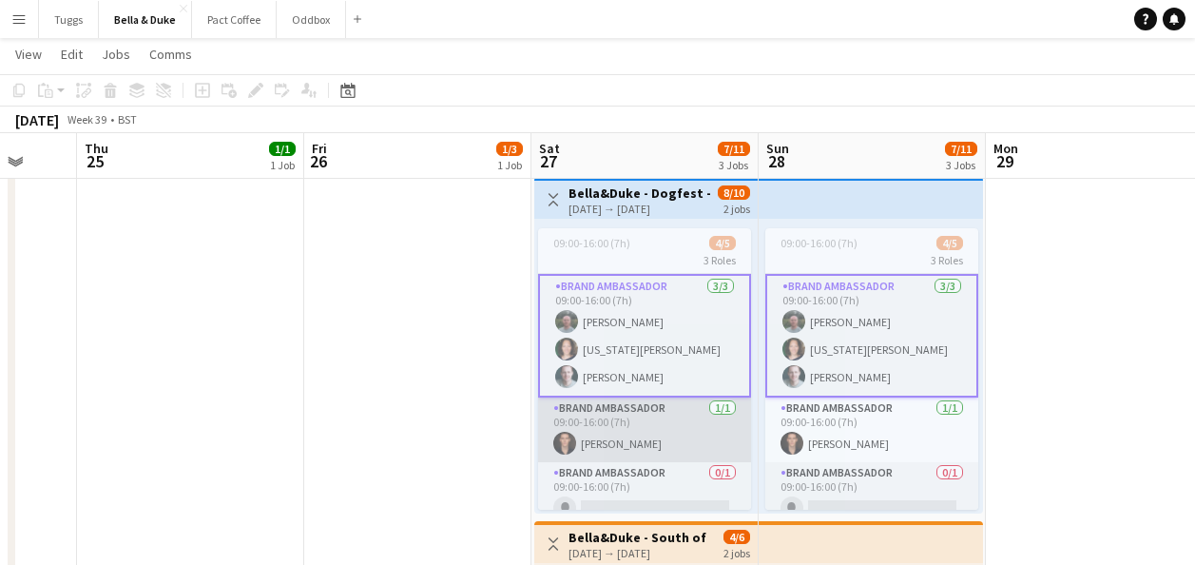
click at [666, 417] on app-card-role "Brand Ambassador [DATE] 09:00-16:00 (7h) [PERSON_NAME]" at bounding box center [644, 430] width 213 height 65
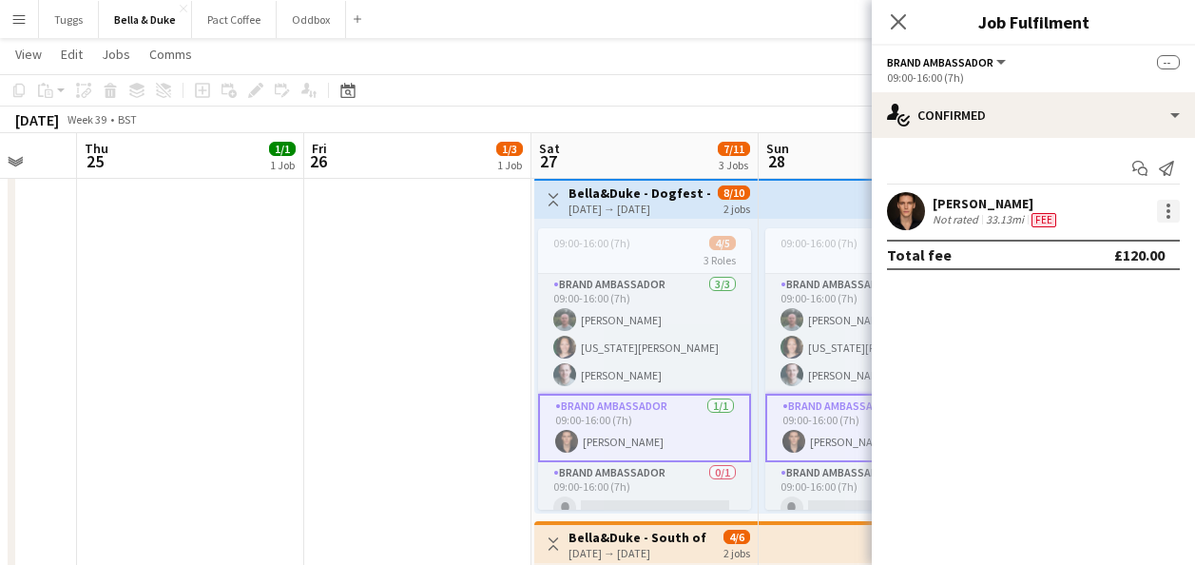
click at [1166, 210] on div at bounding box center [1168, 211] width 23 height 23
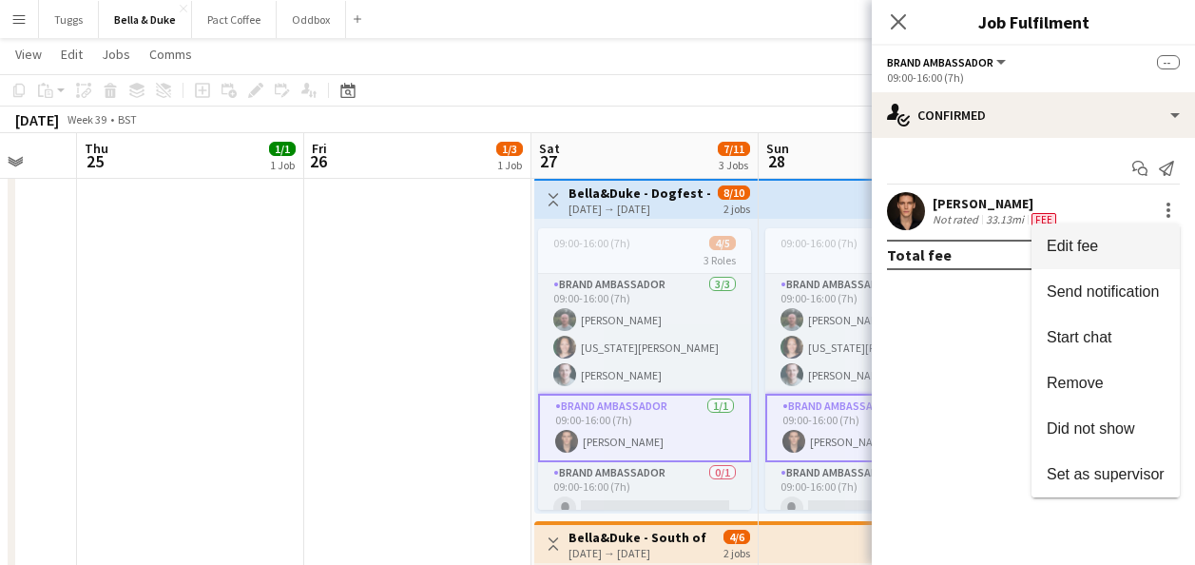
click at [1144, 235] on button "Edit fee" at bounding box center [1106, 246] width 148 height 46
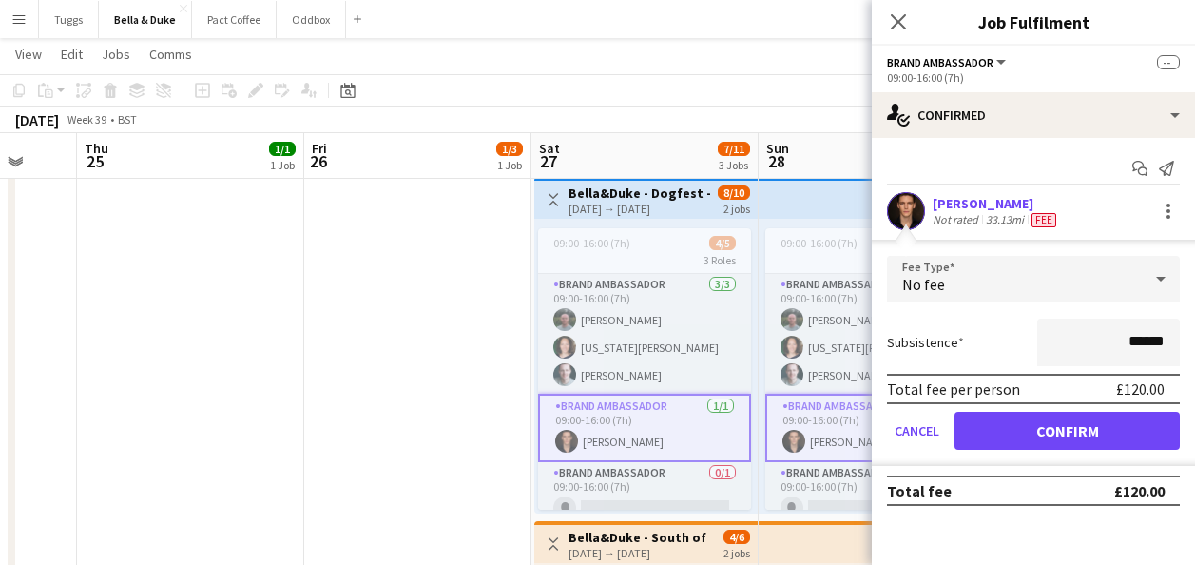
click at [897, 34] on div "Close pop-in" at bounding box center [898, 22] width 53 height 44
click at [899, 23] on icon at bounding box center [898, 21] width 18 height 18
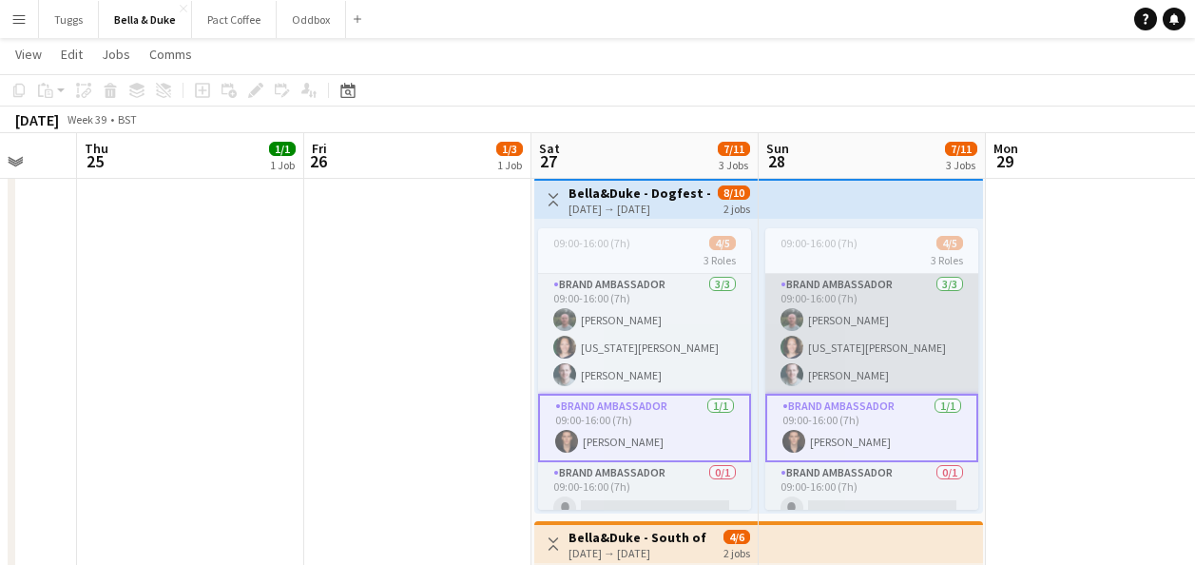
click at [914, 373] on app-card-role "Brand Ambassador [DATE] 09:00-16:00 (7h) [PERSON_NAME] [US_STATE][PERSON_NAME] …" at bounding box center [872, 334] width 213 height 120
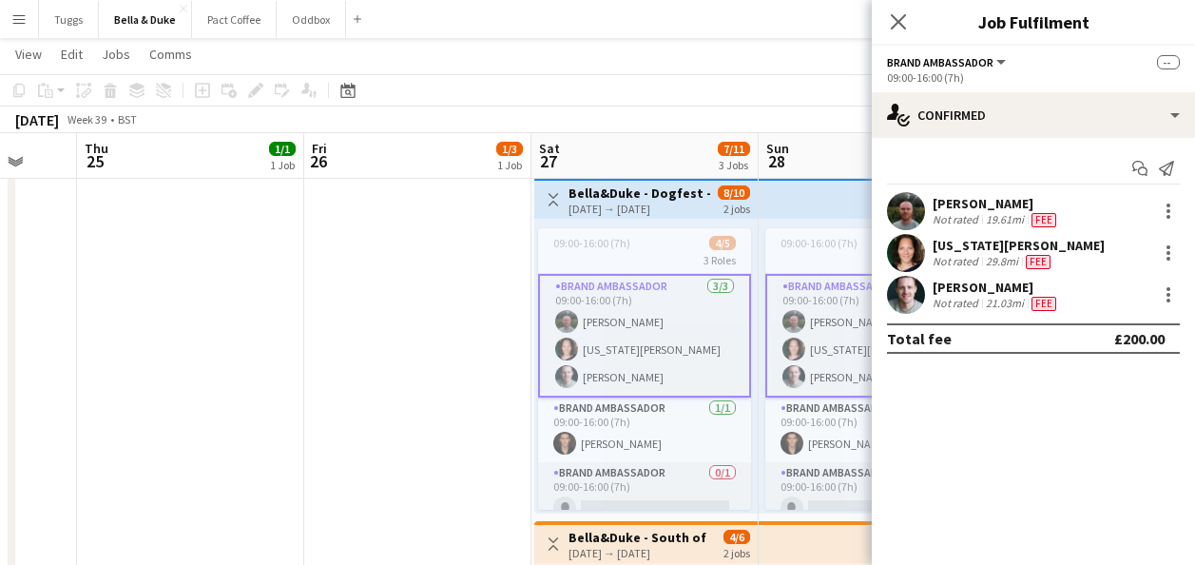
click at [1117, 295] on div "[PERSON_NAME] Not rated 21.03mi Fee" at bounding box center [1033, 295] width 323 height 38
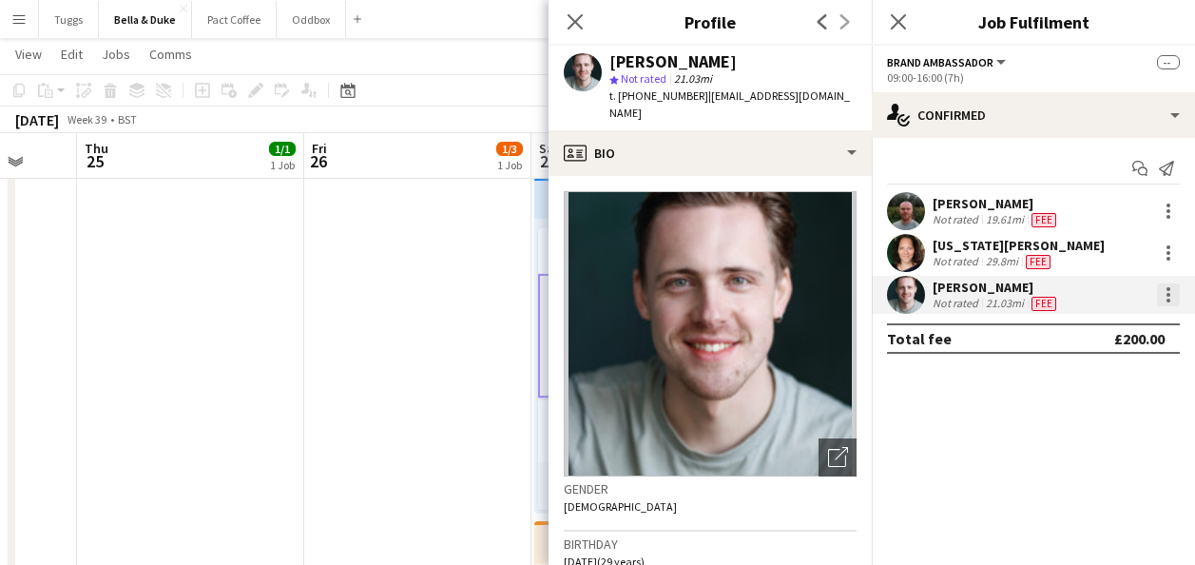
click at [1166, 296] on div at bounding box center [1168, 294] width 23 height 23
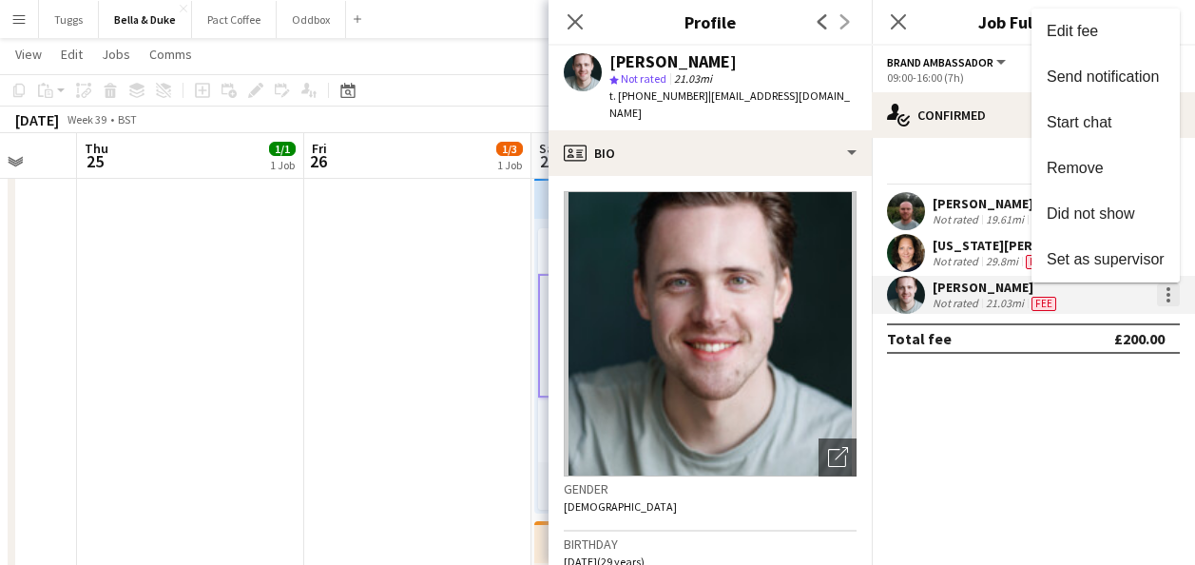
click at [1166, 296] on div at bounding box center [597, 282] width 1195 height 565
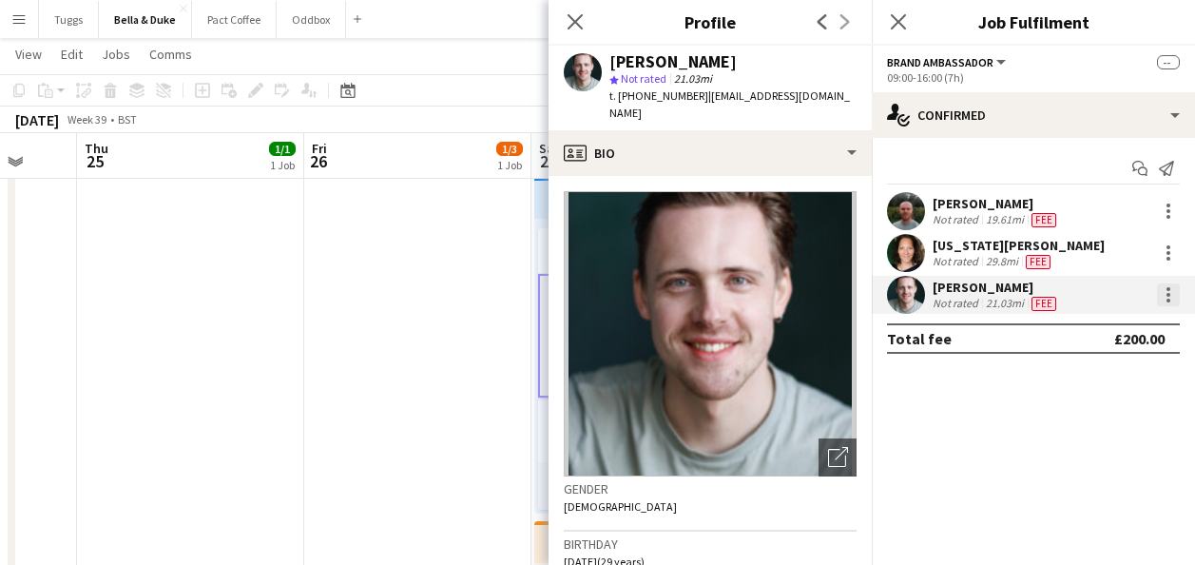
click at [1166, 296] on div at bounding box center [1168, 294] width 23 height 23
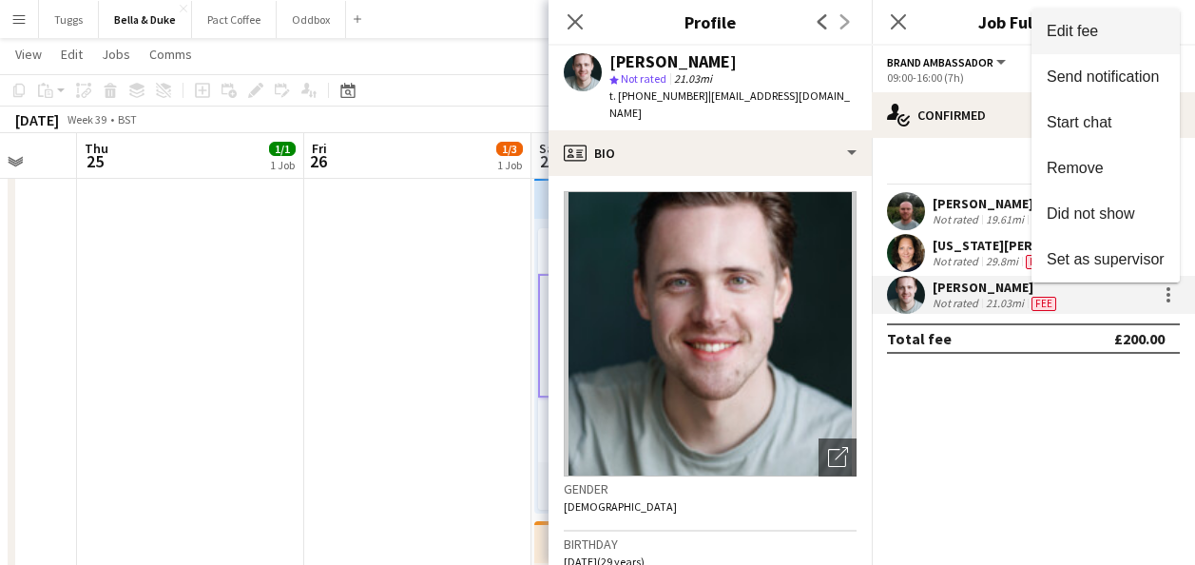
click at [1074, 31] on span "Edit fee" at bounding box center [1072, 31] width 51 height 16
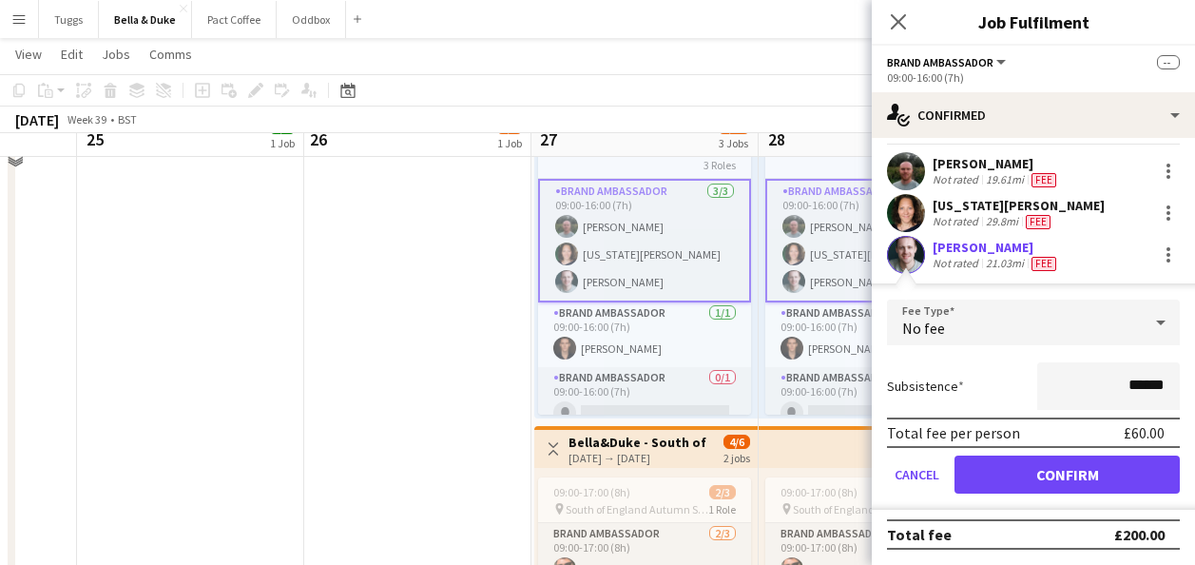
scroll to position [476, 0]
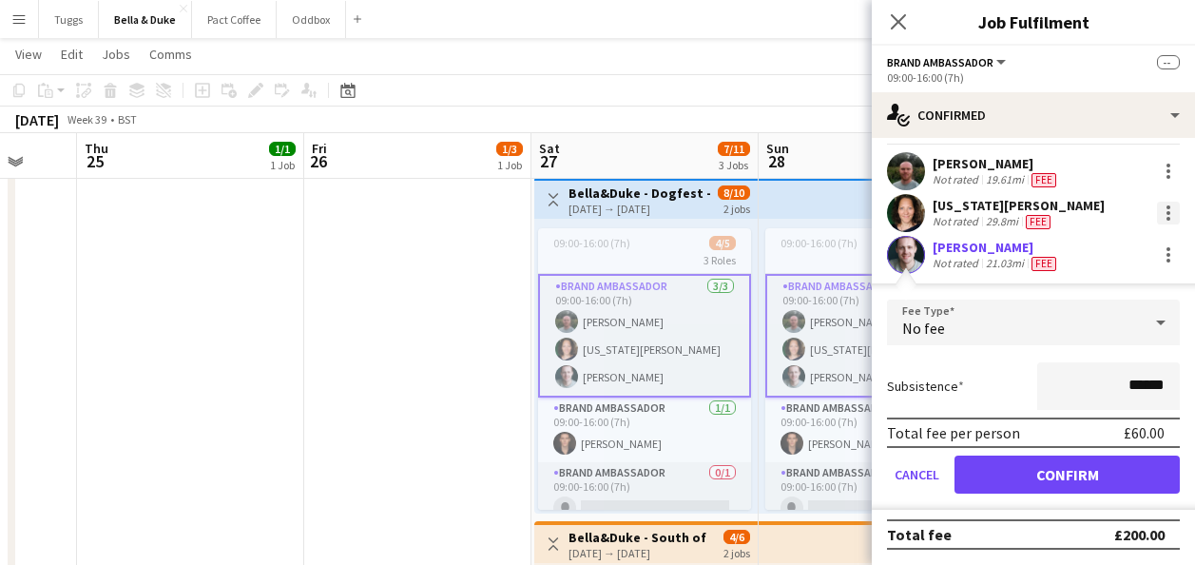
click at [1167, 213] on div at bounding box center [1169, 213] width 4 height 4
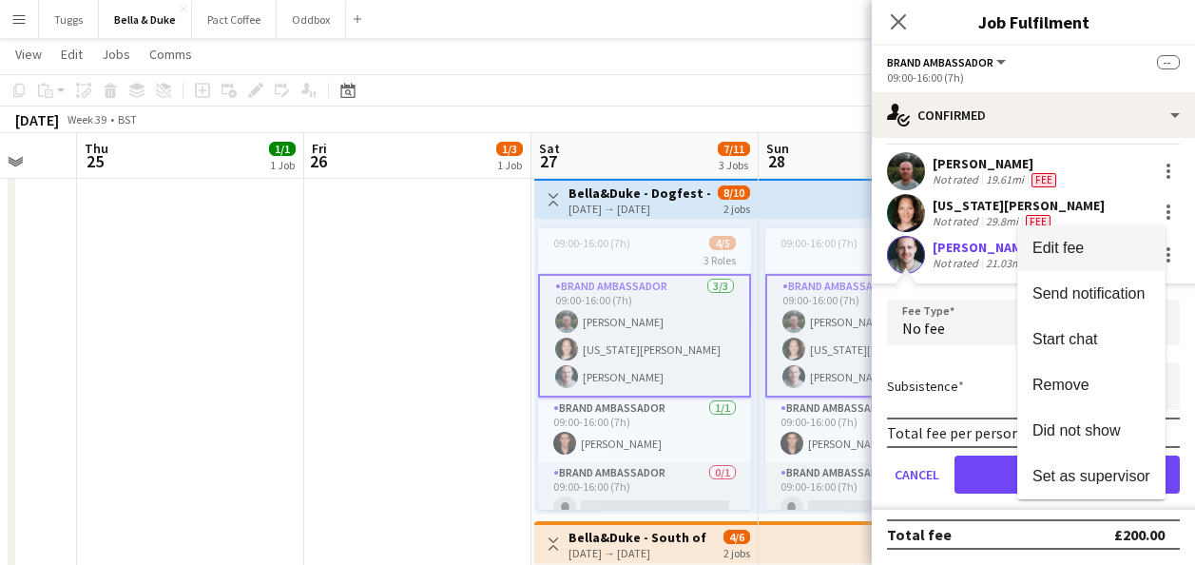
click at [1131, 242] on span "Edit fee" at bounding box center [1092, 248] width 118 height 17
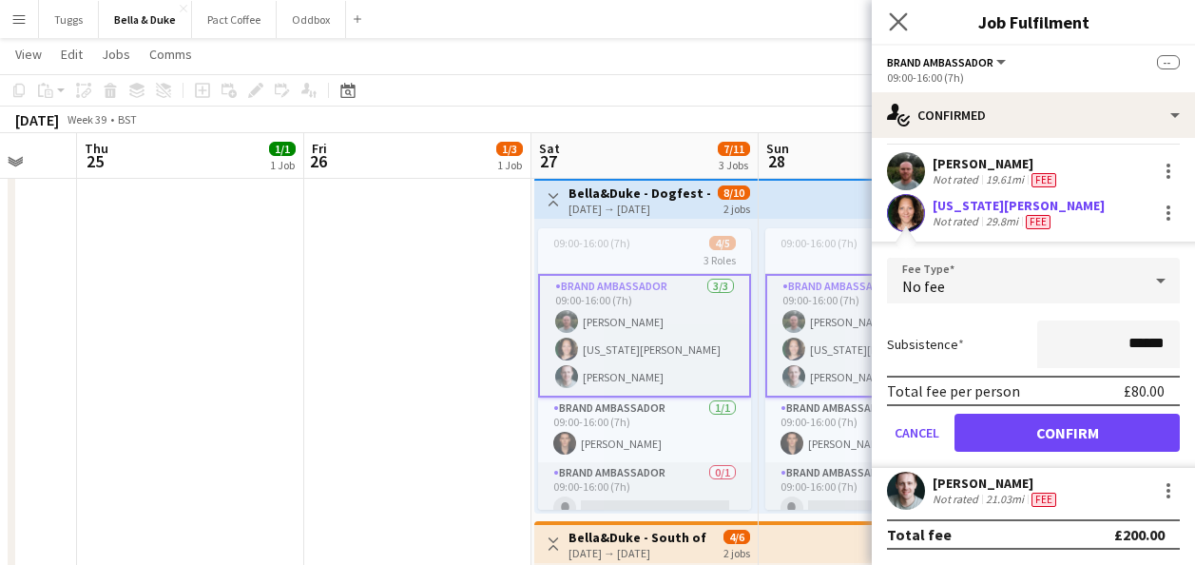
click at [898, 32] on app-icon "Close pop-in" at bounding box center [899, 23] width 28 height 28
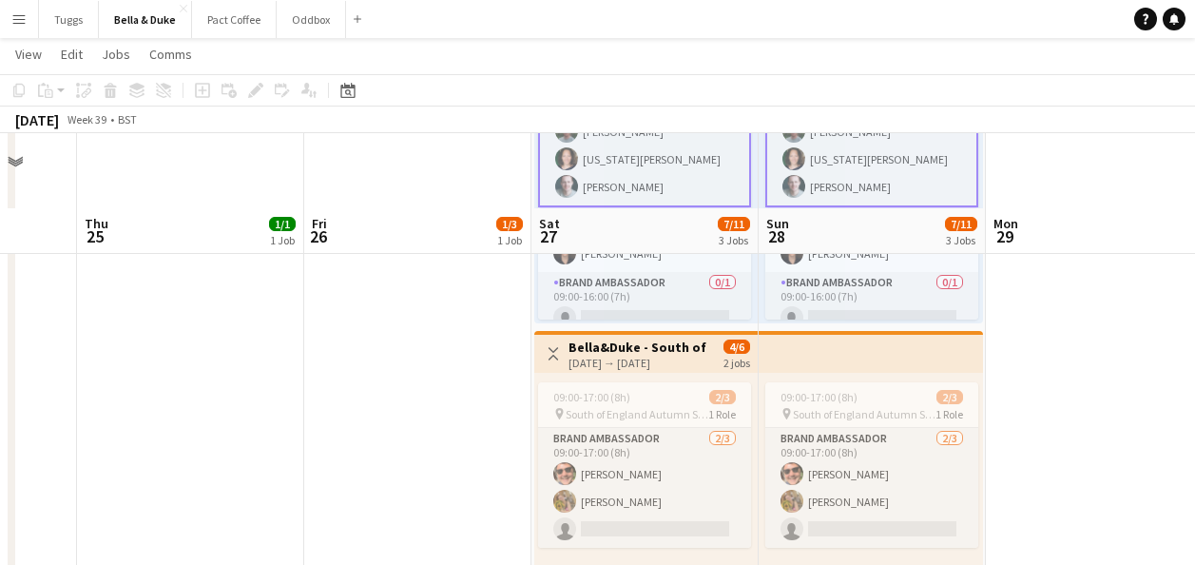
scroll to position [761, 0]
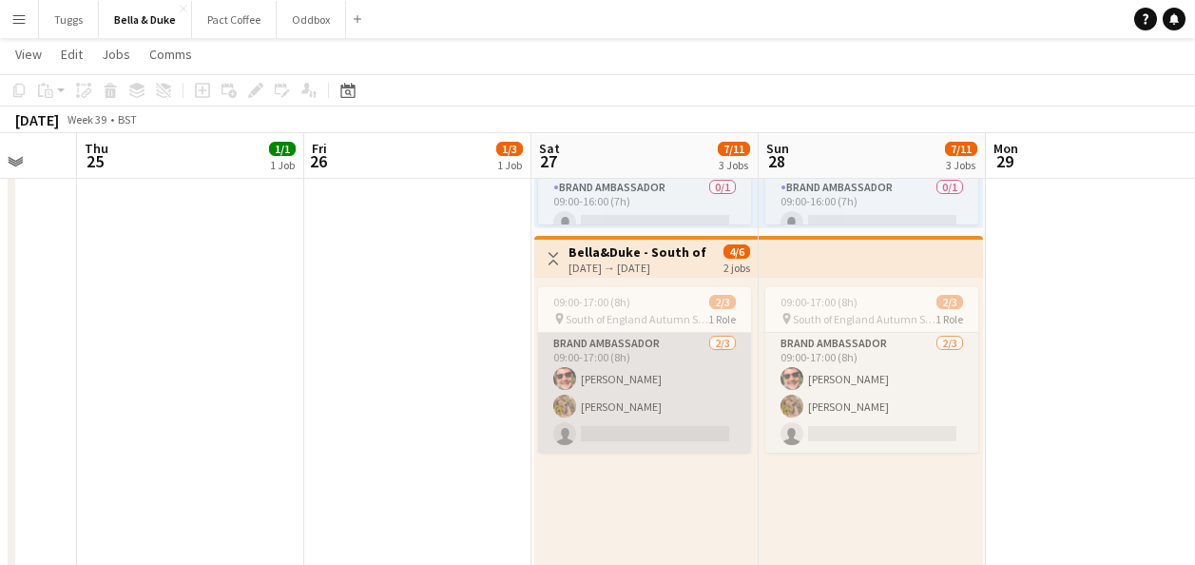
click at [647, 385] on app-card-role "Brand Ambassador [DATE] 09:00-17:00 (8h) [PERSON_NAME] [PERSON_NAME] single-neu…" at bounding box center [644, 393] width 213 height 120
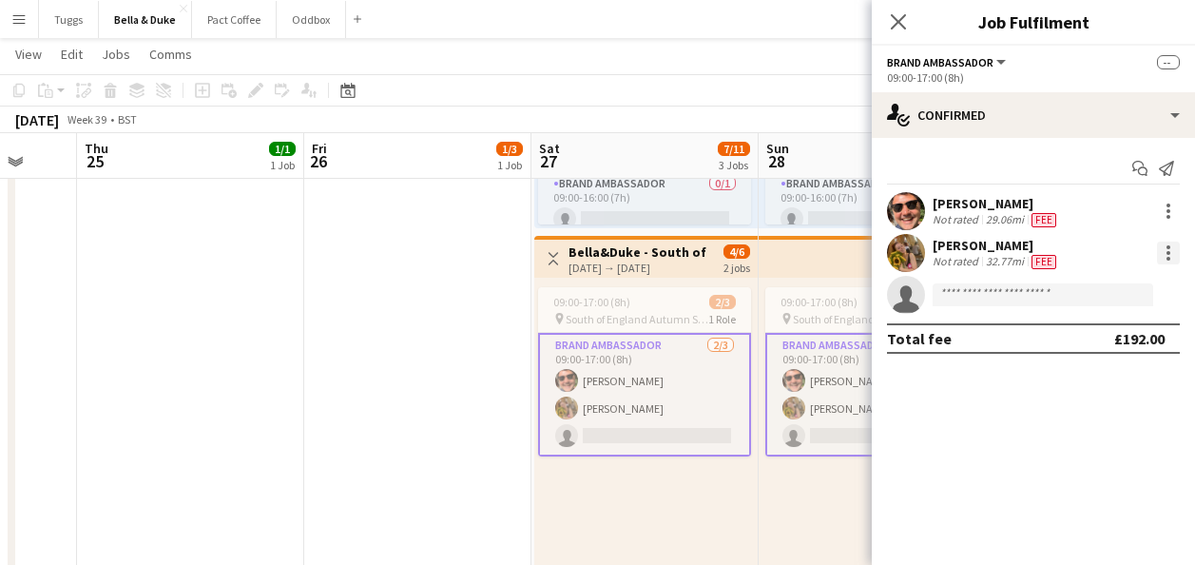
click at [1160, 262] on div at bounding box center [1168, 253] width 23 height 23
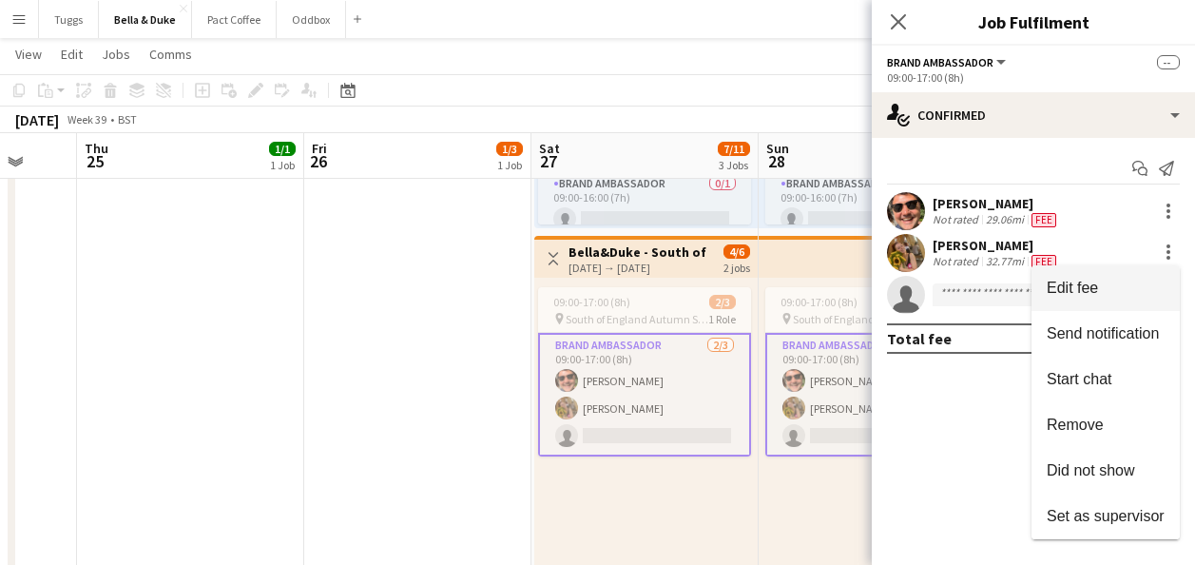
click at [1141, 281] on span "Edit fee" at bounding box center [1106, 288] width 118 height 17
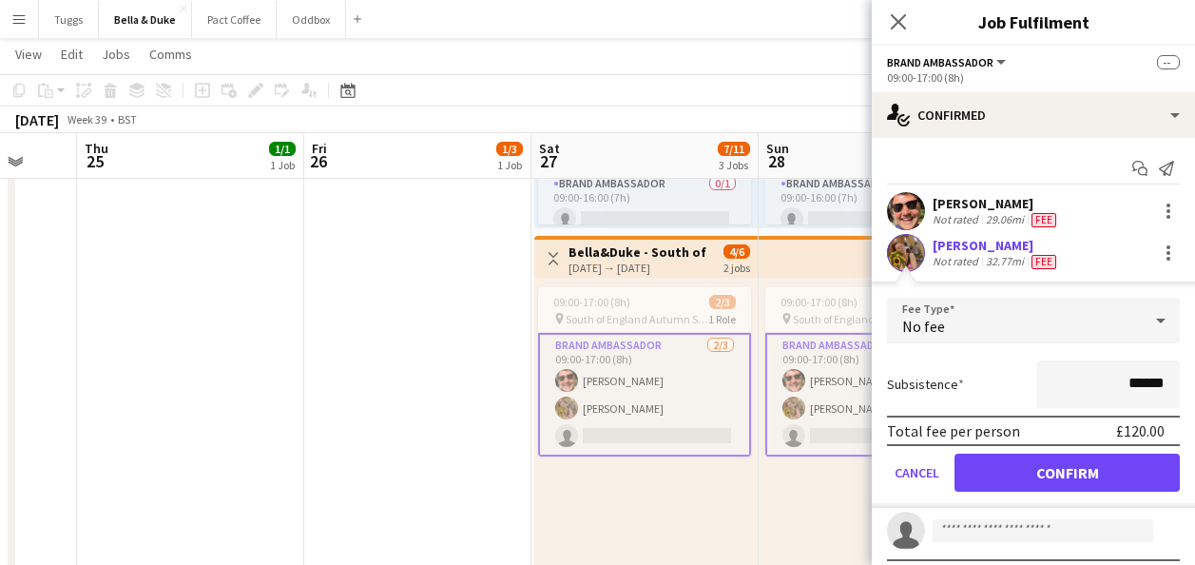
click at [955, 216] on div "Not rated" at bounding box center [957, 219] width 49 height 15
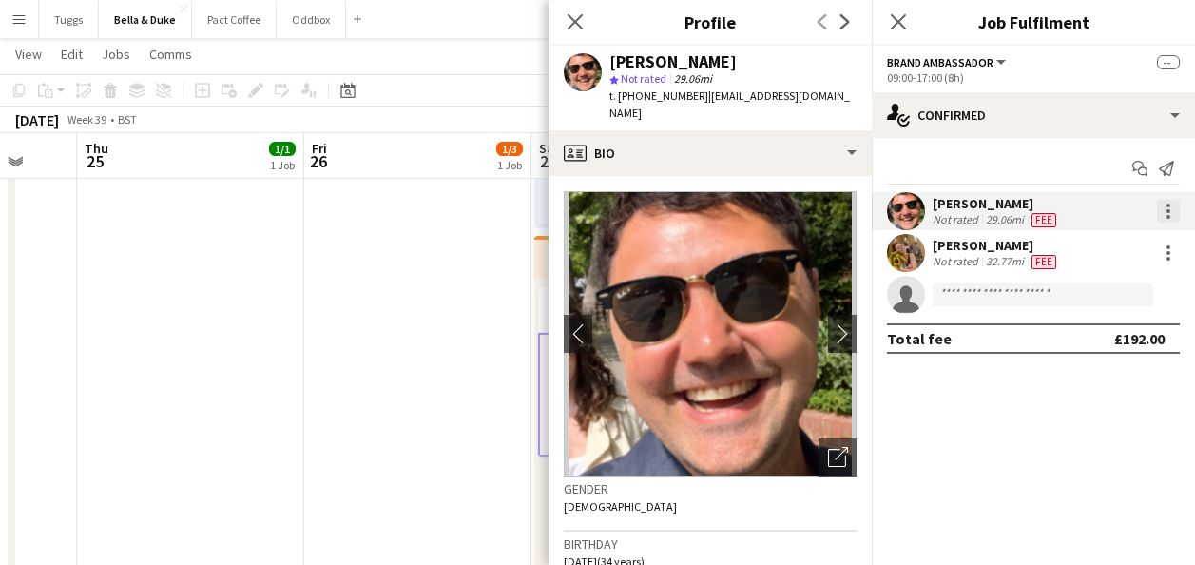
click at [1169, 212] on div at bounding box center [1169, 211] width 4 height 4
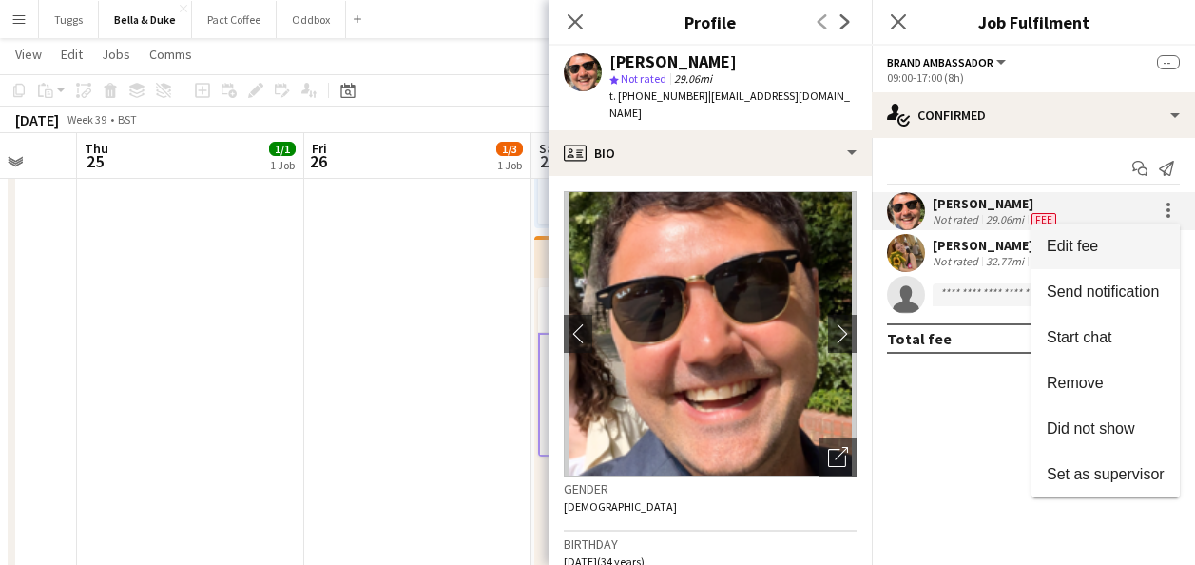
click at [1131, 244] on span "Edit fee" at bounding box center [1106, 246] width 118 height 17
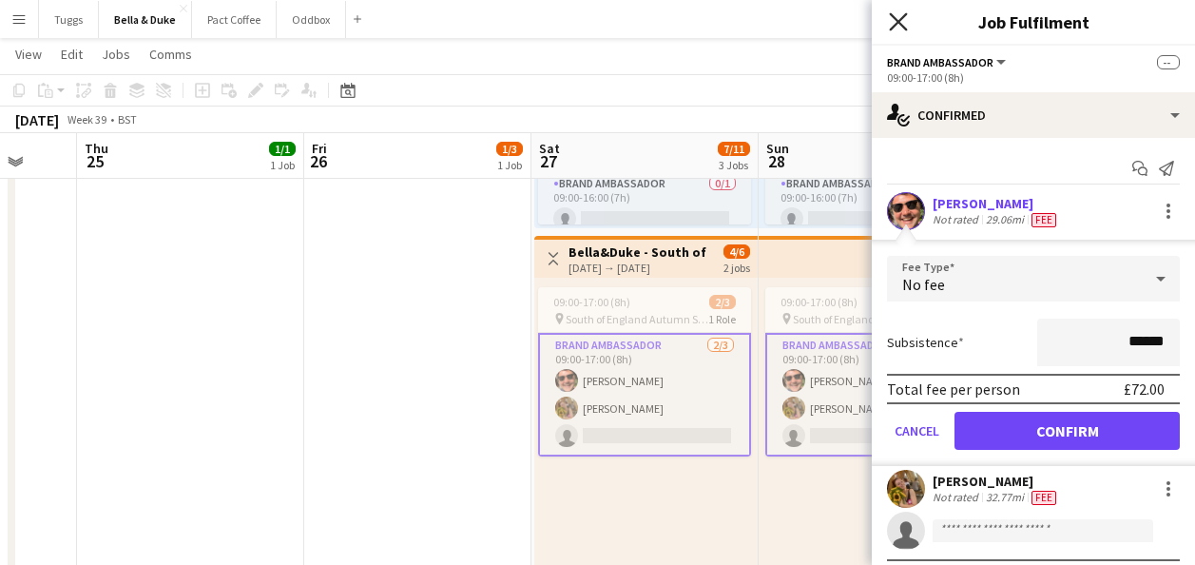
click at [901, 27] on icon "Close pop-in" at bounding box center [898, 21] width 18 height 18
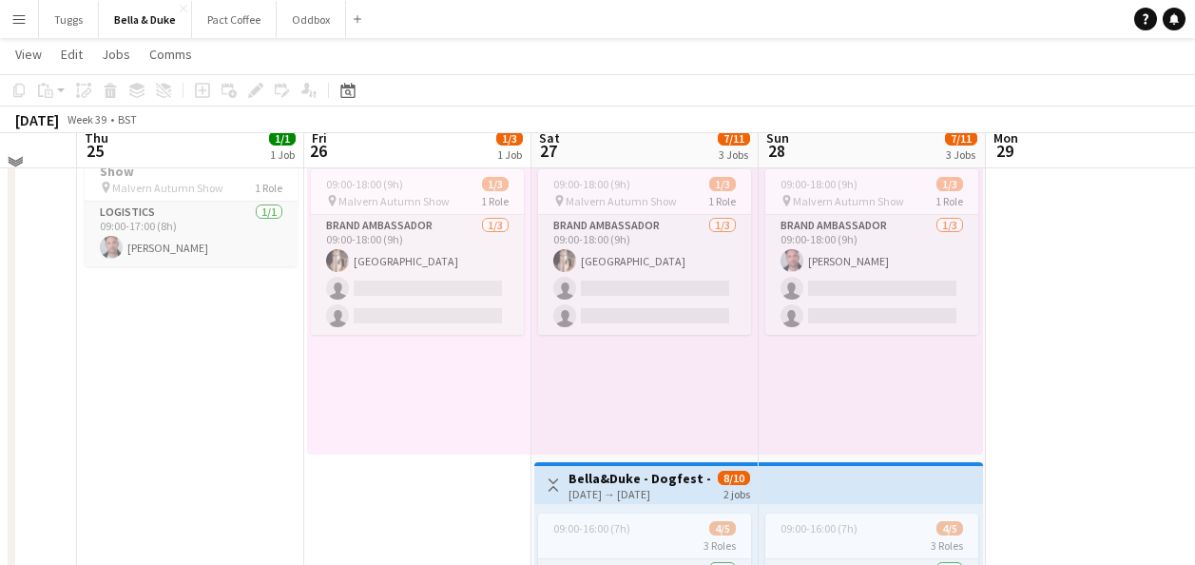
scroll to position [95, 0]
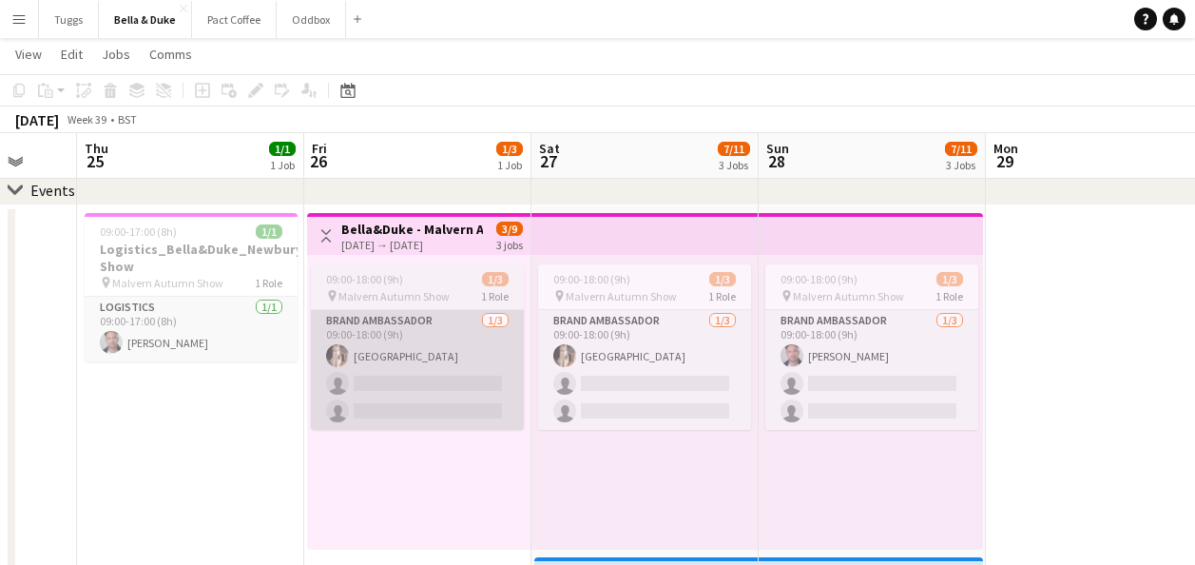
click at [455, 370] on app-card-role "Brand Ambassador [DATE] 09:00-18:00 (9h) [GEOGRAPHIC_DATA] single-neutral-actio…" at bounding box center [417, 370] width 213 height 120
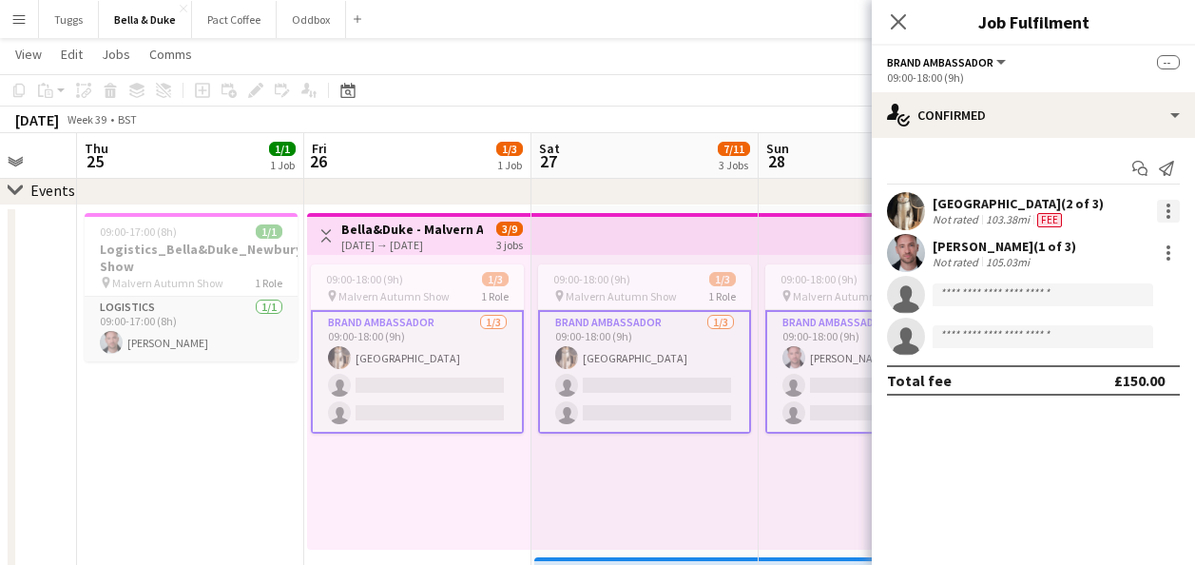
click at [1174, 202] on div at bounding box center [1168, 211] width 23 height 23
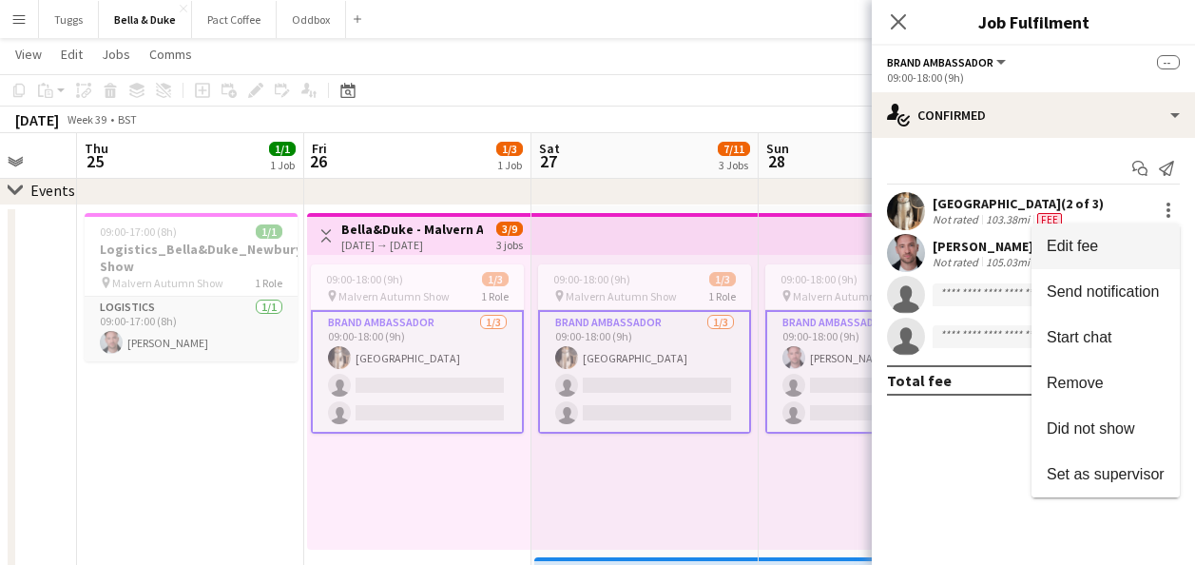
click at [1145, 235] on button "Edit fee" at bounding box center [1106, 246] width 148 height 46
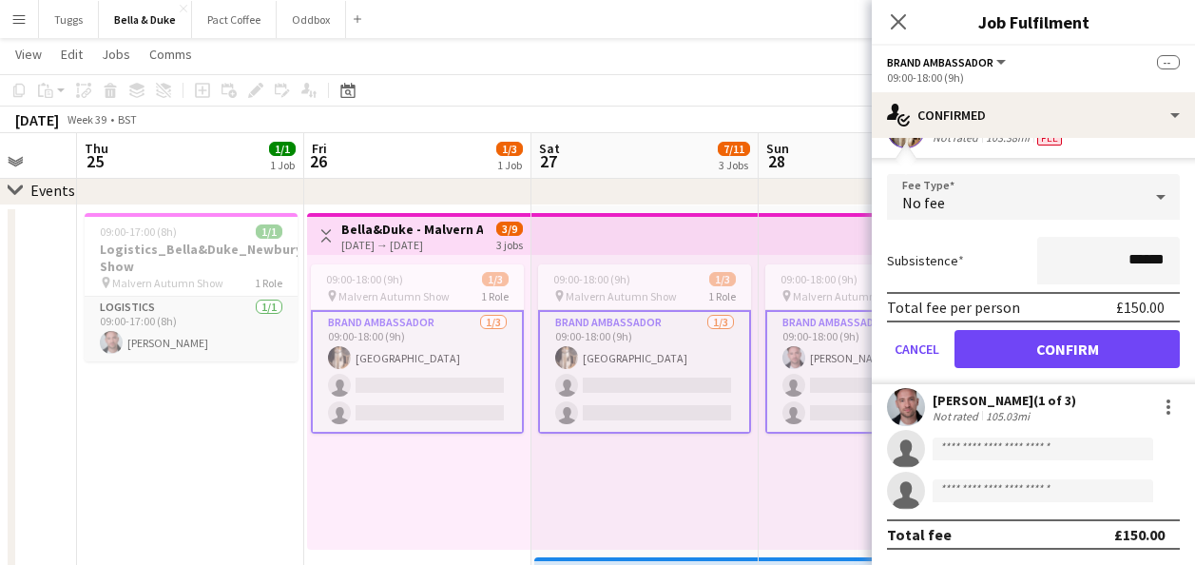
scroll to position [0, 0]
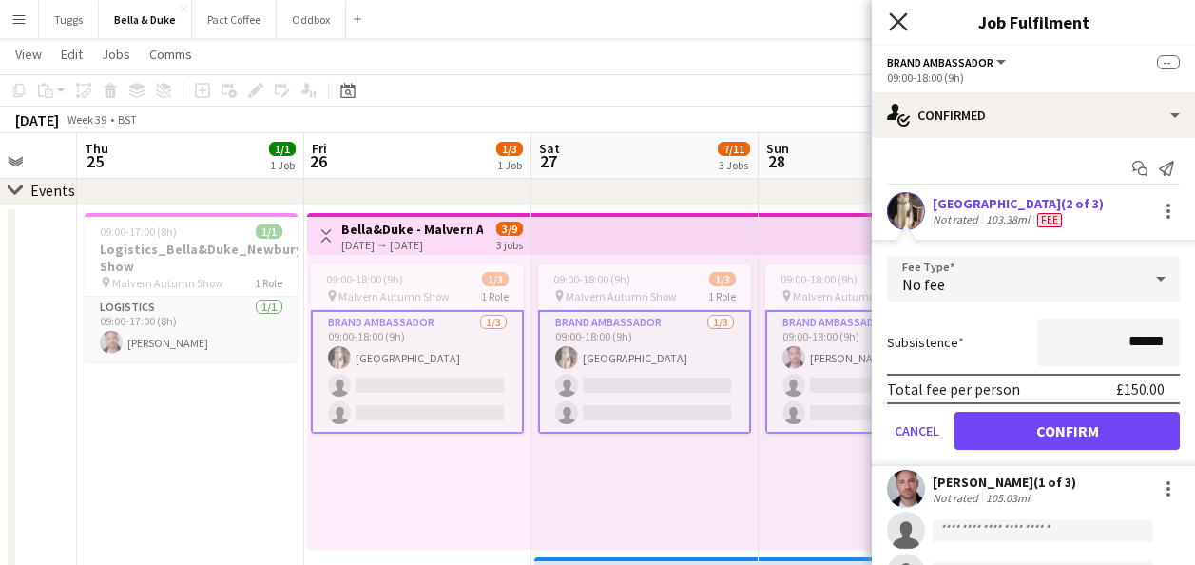
click at [902, 29] on icon "Close pop-in" at bounding box center [898, 21] width 18 height 18
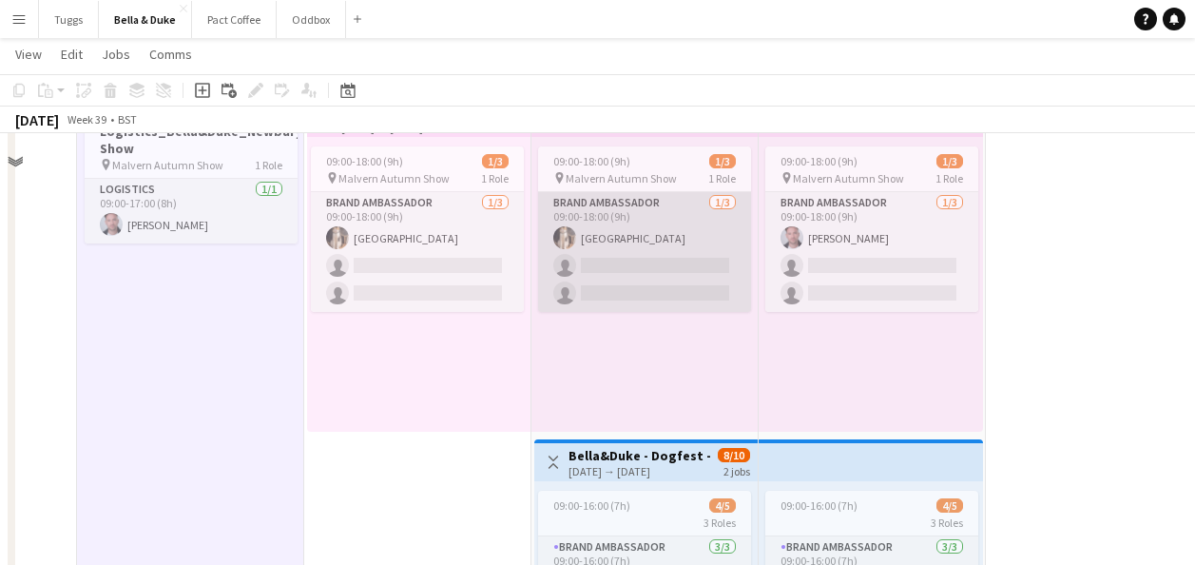
scroll to position [95, 0]
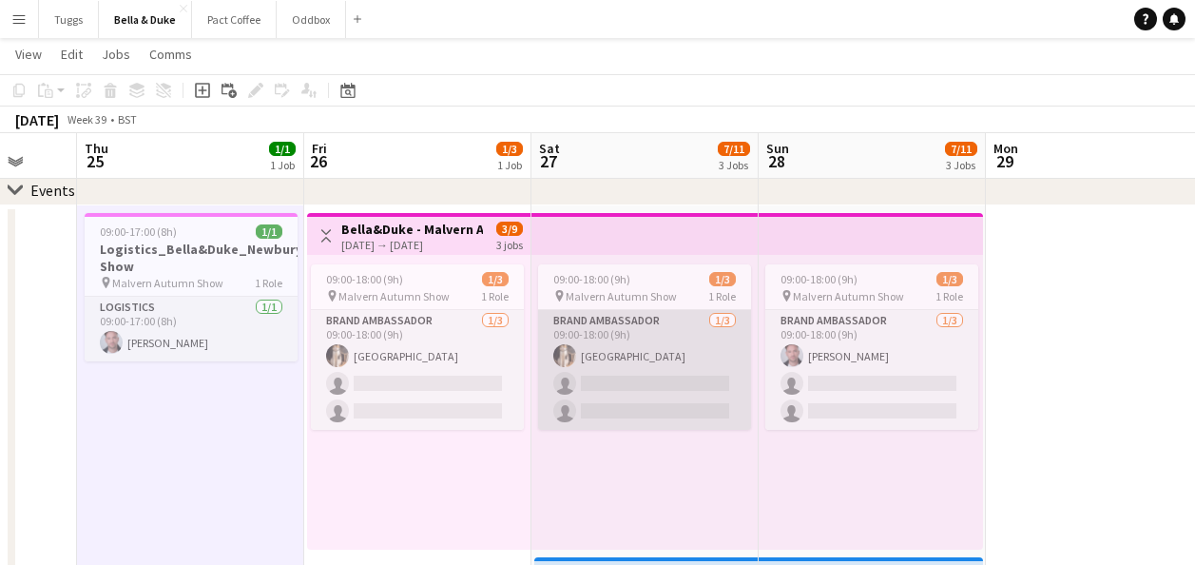
click at [618, 360] on app-card-role "Brand Ambassador [DATE] 09:00-18:00 (9h) [GEOGRAPHIC_DATA] single-neutral-actio…" at bounding box center [644, 370] width 213 height 120
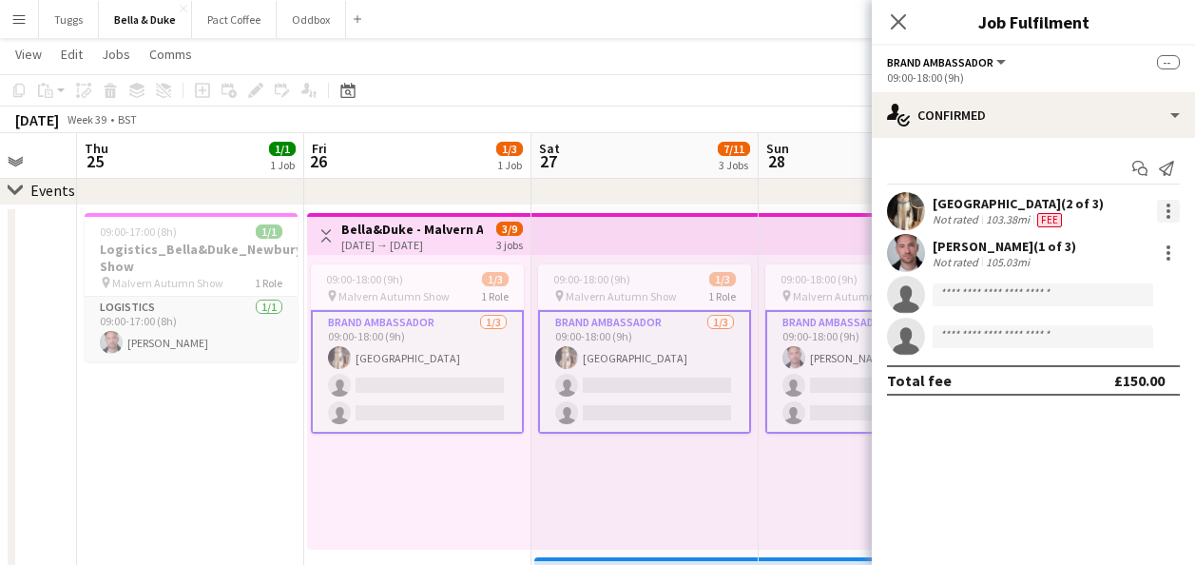
click at [1174, 212] on div at bounding box center [1168, 211] width 23 height 23
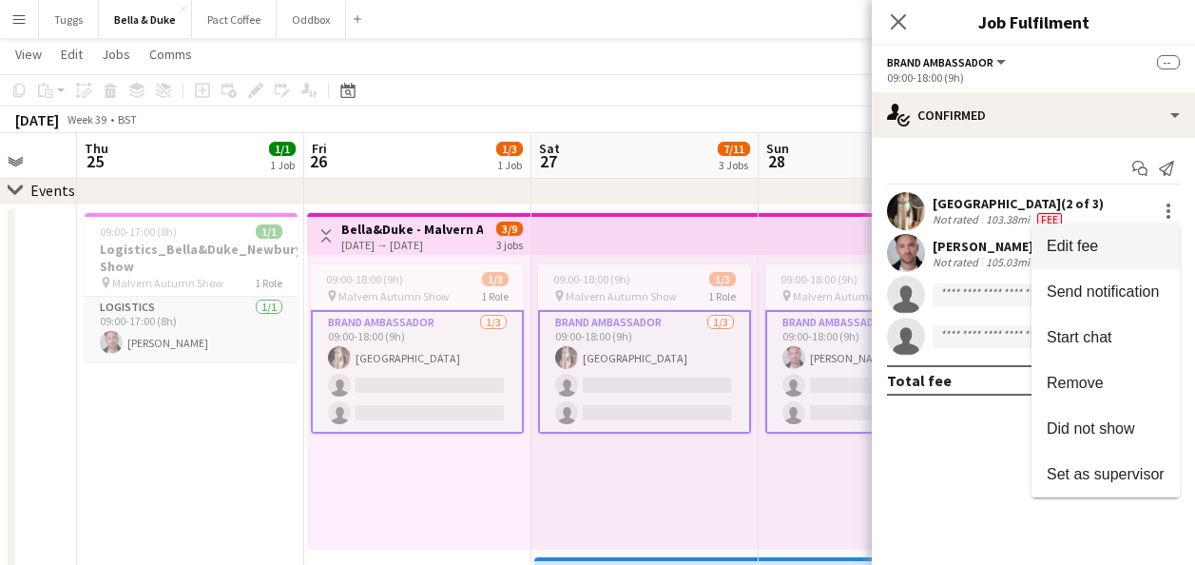
click at [1108, 254] on span "Edit fee" at bounding box center [1106, 246] width 118 height 17
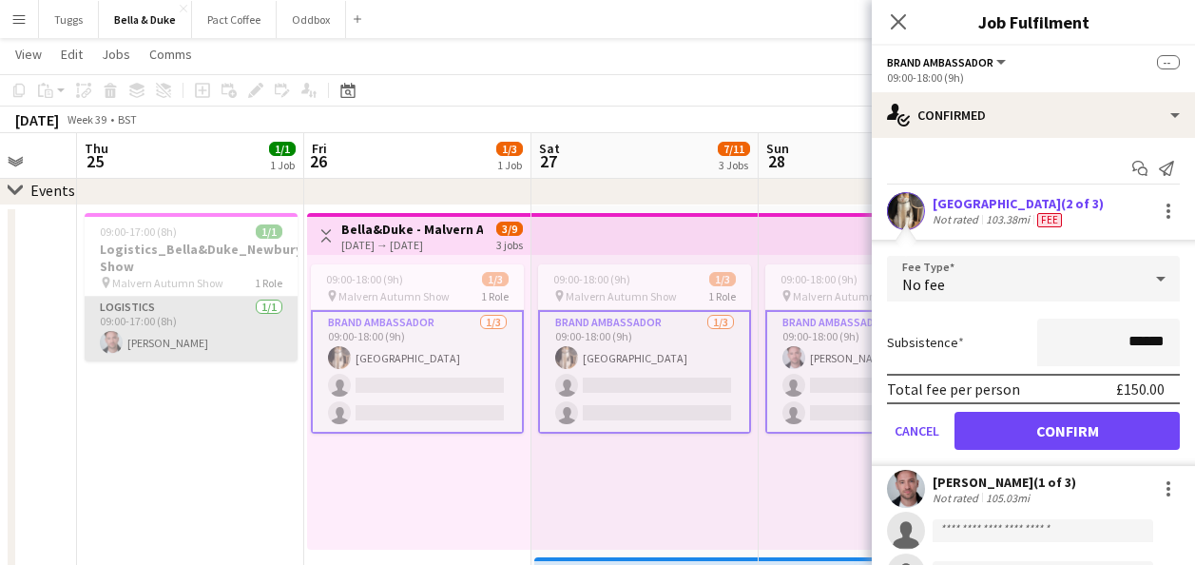
click at [244, 335] on app-card-role "Logistics [DATE] 09:00-17:00 (8h) [PERSON_NAME]" at bounding box center [191, 329] width 213 height 65
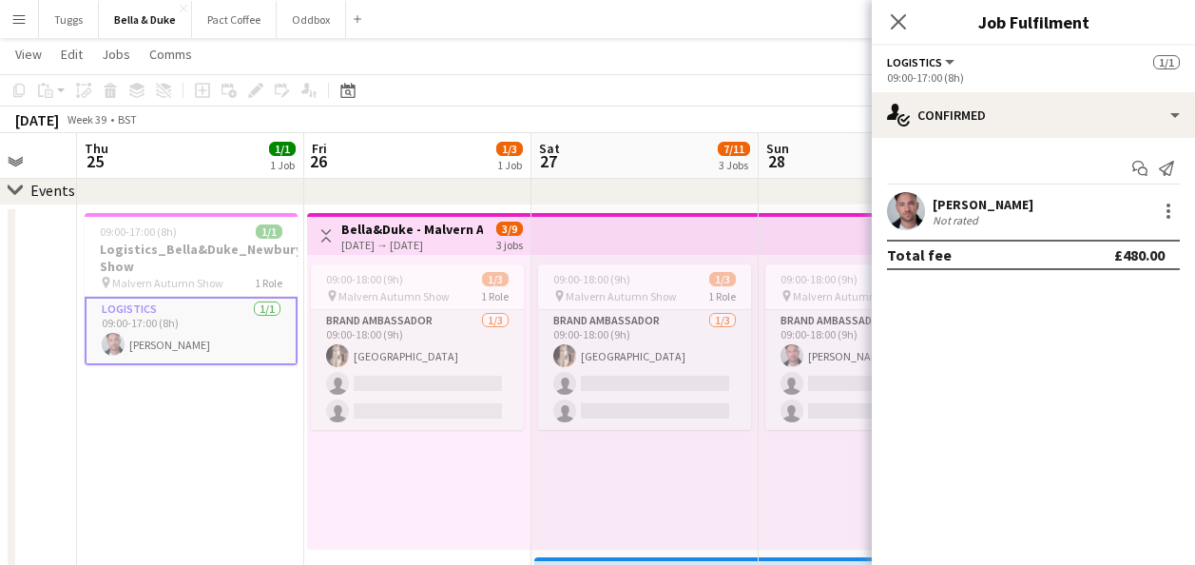
drag, startPoint x: 900, startPoint y: 26, endPoint x: 875, endPoint y: 19, distance: 25.6
click at [900, 26] on icon "Close pop-in" at bounding box center [898, 21] width 15 height 15
